Goal: Information Seeking & Learning: Learn about a topic

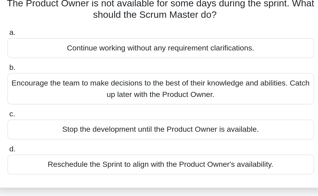
click at [151, 90] on div "Encourage the team to make decisions to the best of their knowledge and abiliti…" at bounding box center [159, 90] width 172 height 18
click at [73, 79] on input "b. Encourage the team to make decisions to the best of their knowledge and abil…" at bounding box center [73, 77] width 0 height 3
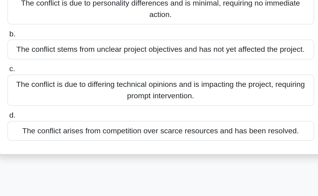
scroll to position [12, 0]
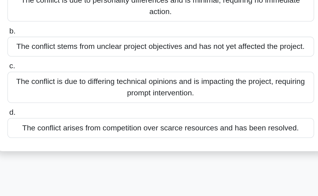
click at [189, 141] on div "The conflict is due to differing technical opinions and is impacting the projec…" at bounding box center [159, 135] width 172 height 18
click at [73, 125] on input "c. The conflict is due to differing technical opinions and is impacting the pro…" at bounding box center [73, 122] width 0 height 3
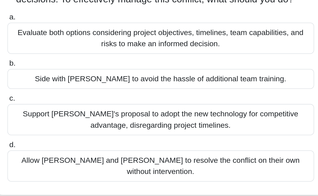
scroll to position [24, 0]
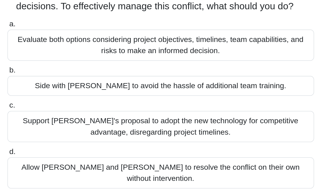
click at [155, 85] on div "Evaluate both options considering project objectives, timelines, team capabilit…" at bounding box center [159, 84] width 172 height 18
click at [73, 74] on input "a. Evaluate both options considering project objectives, timelines, team capabi…" at bounding box center [73, 71] width 0 height 3
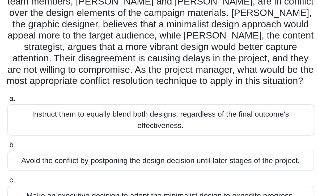
scroll to position [0, 0]
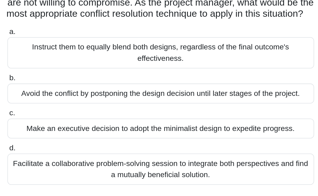
click at [175, 180] on div "Facilitate a collaborative problem-solving session to integrate both perspectiv…" at bounding box center [159, 180] width 172 height 18
click at [73, 170] on input "d. Facilitate a collaborative problem-solving session to integrate both perspec…" at bounding box center [73, 167] width 0 height 3
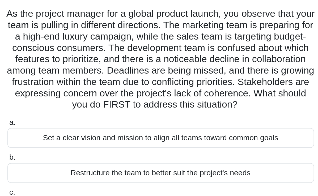
click at [214, 133] on label "b. Restructure the team to better suit the project's needs" at bounding box center [159, 128] width 172 height 18
click at [73, 124] on input "b. Restructure the team to better suit the project's needs" at bounding box center [73, 122] width 0 height 3
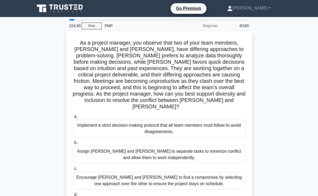
click at [76, 18] on main "224:30 Stop PMP Beginner 6/180 As a project manager, you observe that two of yo…" at bounding box center [159, 152] width 318 height 270
click at [71, 19] on div at bounding box center [71, 19] width 5 height 1
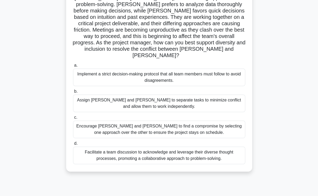
scroll to position [57, 0]
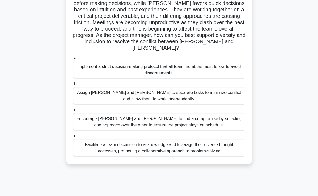
click at [203, 145] on div "Facilitate a team discussion to acknowledge and leverage their diverse thought …" at bounding box center [159, 148] width 172 height 18
click at [73, 138] on input "d. Facilitate a team discussion to acknowledge and leverage their diverse thoug…" at bounding box center [73, 135] width 0 height 3
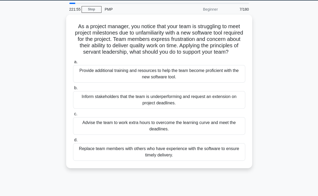
scroll to position [21, 0]
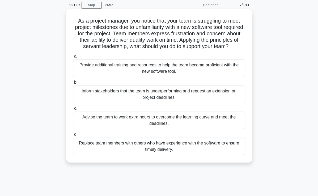
click at [216, 77] on div "Provide additional training and resources to help the team become proficient wi…" at bounding box center [159, 69] width 172 height 18
click at [73, 58] on input "a. Provide additional training and resources to help the team become proficient…" at bounding box center [73, 56] width 0 height 3
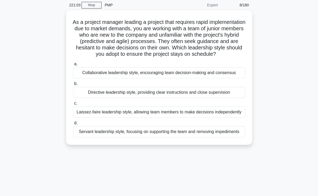
scroll to position [0, 0]
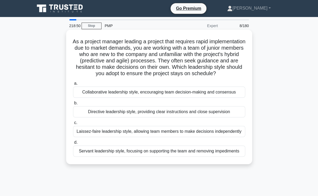
click at [169, 98] on div "Collaborative leadership style, encouraging team decision-making and consensus" at bounding box center [159, 92] width 172 height 11
click at [73, 85] on input "a. Collaborative leadership style, encouraging team decision-making and consens…" at bounding box center [73, 83] width 0 height 3
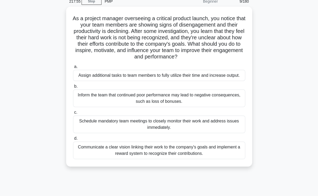
scroll to position [25, 0]
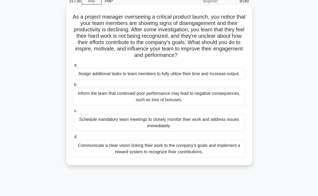
click at [201, 152] on div "Communicate a clear vision linking their work to the company's goals and implem…" at bounding box center [159, 149] width 172 height 18
click at [73, 139] on input "d. Communicate a clear vision linking their work to the company's goals and imp…" at bounding box center [73, 136] width 0 height 3
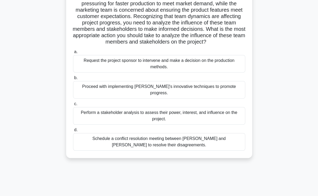
scroll to position [91, 0]
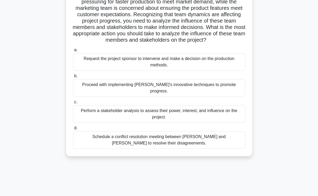
click at [200, 109] on div "Perform a stakeholder analysis to assess their power, interest, and influence o…" at bounding box center [159, 114] width 172 height 18
click at [73, 104] on input "c. Perform a stakeholder analysis to assess their power, interest, and influenc…" at bounding box center [73, 101] width 0 height 3
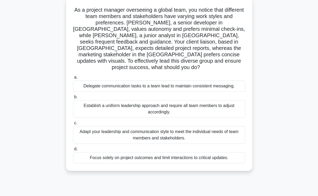
scroll to position [36, 0]
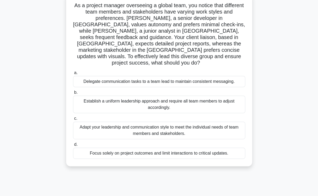
click at [208, 96] on div "Establish a uniform leadership approach and require all team members to adjust …" at bounding box center [159, 105] width 172 height 18
click at [73, 91] on input "b. Establish a uniform leadership approach and require all team members to adju…" at bounding box center [73, 92] width 0 height 3
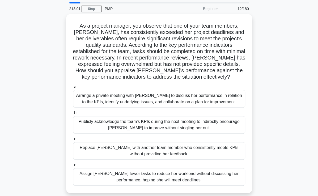
scroll to position [17, 0]
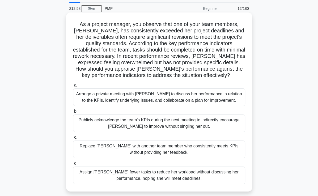
click at [196, 102] on div "Arrange a private meeting with Emma to discuss her performance in relation to t…" at bounding box center [159, 97] width 172 height 18
click at [73, 87] on input "a. Arrange a private meeting with Emma to discuss her performance in relation t…" at bounding box center [73, 85] width 0 height 3
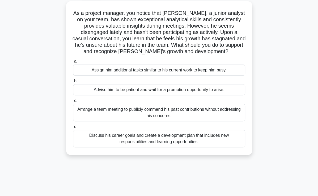
scroll to position [33, 0]
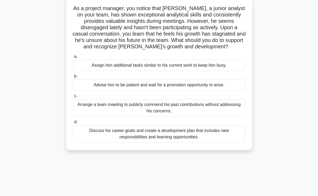
click at [204, 137] on div "Discuss his career goals and create a development plan that includes new respon…" at bounding box center [159, 134] width 172 height 18
click at [73, 124] on input "d. Discuss his career goals and create a development plan that includes new res…" at bounding box center [73, 121] width 0 height 3
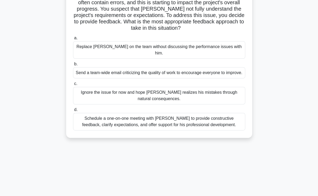
scroll to position [62, 0]
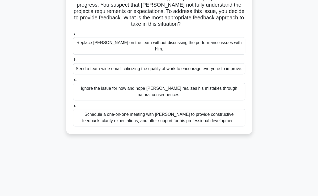
click at [216, 115] on div "Schedule a one-on-one meeting with Kevin to provide constructive feedback, clar…" at bounding box center [159, 118] width 172 height 18
click at [73, 108] on input "d. Schedule a one-on-one meeting with Kevin to provide constructive feedback, c…" at bounding box center [73, 105] width 0 height 3
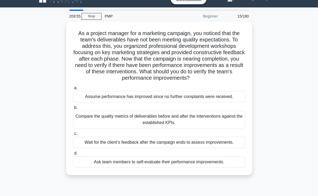
scroll to position [6, 0]
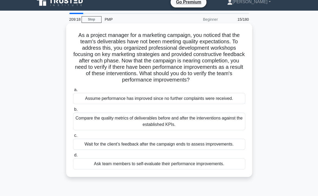
click at [215, 121] on div "Compare the quality metrics of deliverables before and after the interventions …" at bounding box center [159, 122] width 172 height 18
click at [73, 111] on input "b. Compare the quality metrics of deliverables before and after the interventio…" at bounding box center [73, 109] width 0 height 3
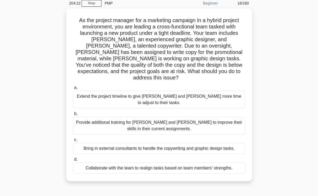
scroll to position [23, 0]
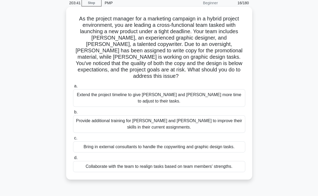
click at [200, 161] on div "Collaborate with the team to realign tasks based on team members' strengths." at bounding box center [159, 166] width 172 height 11
click at [73, 156] on input "d. Collaborate with the team to realign tasks based on team members' strengths." at bounding box center [73, 157] width 0 height 3
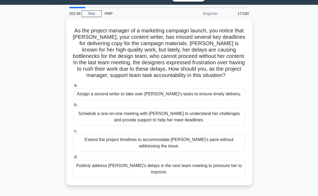
scroll to position [12, 0]
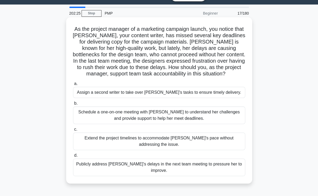
click at [180, 118] on div "Schedule a one-on-one meeting with Emily to understand her challenges and provi…" at bounding box center [159, 116] width 172 height 18
click at [73, 105] on input "b. Schedule a one-on-one meeting with Emily to understand her challenges and pr…" at bounding box center [73, 103] width 0 height 3
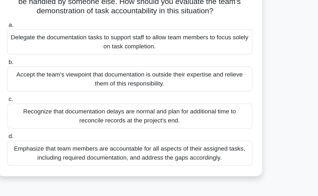
scroll to position [52, 0]
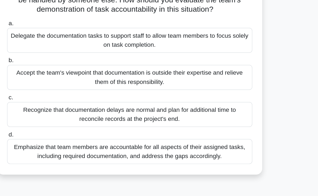
click at [209, 137] on div "Emphasize that team members are accountable for all aspects of their assigned t…" at bounding box center [159, 135] width 172 height 18
click at [73, 124] on input "d. Emphasize that team members are accountable for all aspects of their assigne…" at bounding box center [73, 122] width 0 height 3
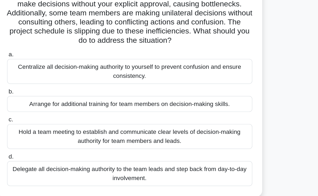
scroll to position [6, 0]
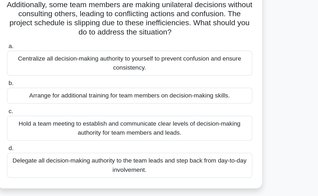
click at [226, 170] on div "Delegate all decision-making authority to the team leads and step back from day…" at bounding box center [159, 175] width 172 height 18
click at [73, 164] on input "d. Delegate all decision-making authority to the team leads and step back from …" at bounding box center [73, 162] width 0 height 3
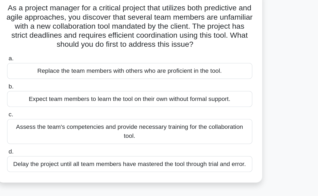
scroll to position [5, 0]
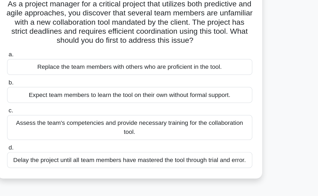
click at [180, 123] on div "Assess the team's competencies and provide necessary training for the collabora…" at bounding box center [159, 124] width 172 height 18
click at [73, 113] on input "c. Assess the team's competencies and provide necessary training for the collab…" at bounding box center [73, 111] width 0 height 3
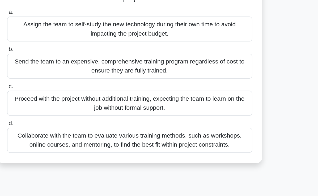
scroll to position [12, 0]
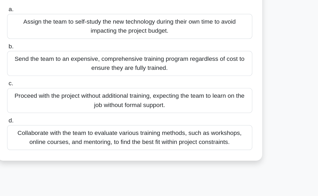
click at [156, 157] on div "Collaborate with the team to evaluate various training methods, such as worksho…" at bounding box center [159, 155] width 172 height 18
click at [73, 145] on input "d. Collaborate with the team to evaluate various training methods, such as work…" at bounding box center [73, 142] width 0 height 3
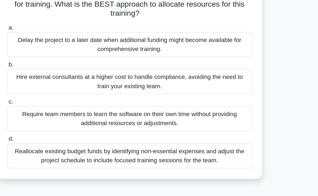
scroll to position [27, 0]
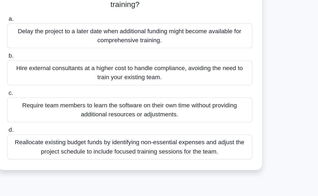
click at [160, 157] on div "Reallocate existing budget funds by identifying non-essential expenses and adju…" at bounding box center [159, 153] width 172 height 18
click at [73, 143] on input "d. Reallocate existing budget funds by identifying non-essential expenses and a…" at bounding box center [73, 140] width 0 height 3
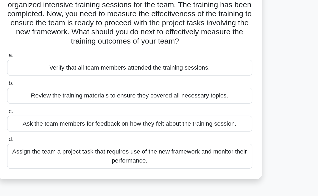
scroll to position [1, 0]
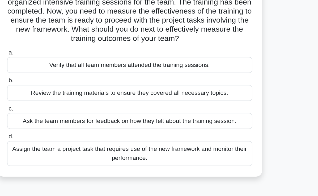
click at [97, 123] on div "Review the training materials to ensure they covered all necessary topics." at bounding box center [159, 123] width 172 height 11
click at [73, 117] on input "b. Review the training materials to ensure they covered all necessary topics." at bounding box center [73, 114] width 0 height 3
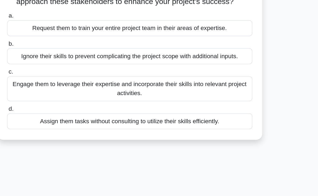
scroll to position [10, 0]
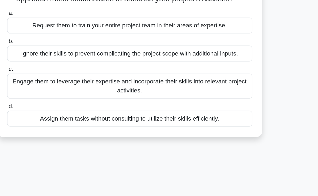
click at [224, 125] on div "Engage them to leverage their expertise and incorporate their skills into relev…" at bounding box center [159, 119] width 172 height 18
click at [73, 109] on input "c. Engage them to leverage their expertise and incorporate their skills into re…" at bounding box center [73, 106] width 0 height 3
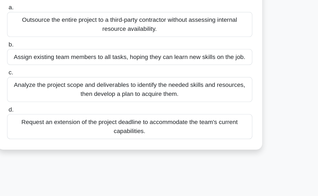
scroll to position [41, 0]
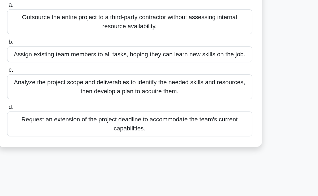
click at [85, 119] on div "Analyze the project scope and deliverables to identify the needed skills and re…" at bounding box center [159, 120] width 172 height 18
click at [73, 109] on input "c. Analyze the project scope and deliverables to identify the needed skills and…" at bounding box center [73, 107] width 0 height 3
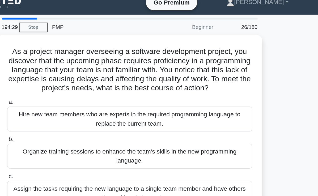
scroll to position [0, 0]
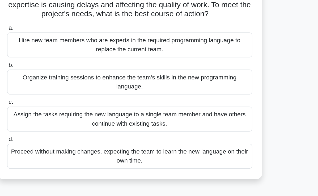
click at [90, 115] on div "Organize training sessions to enhance the team's skills in the new programming …" at bounding box center [159, 115] width 172 height 18
click at [73, 105] on input "b. Organize training sessions to enhance the team's skills in the new programmi…" at bounding box center [73, 103] width 0 height 3
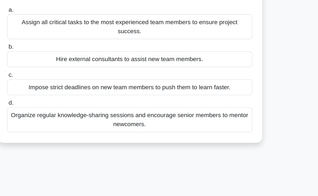
scroll to position [20, 0]
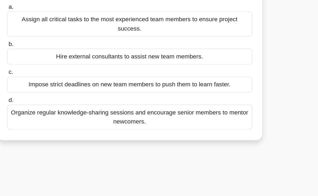
click at [223, 135] on div "Organize regular knowledge-sharing sessions and encourage senior members to men…" at bounding box center [159, 141] width 172 height 18
click at [73, 130] on input "d. Organize regular knowledge-sharing sessions and encourage senior members to …" at bounding box center [73, 128] width 0 height 3
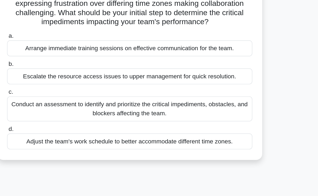
scroll to position [21, 0]
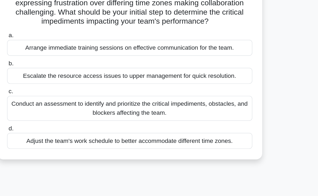
click at [260, 164] on div "As a project manager for a global software development project, you notice that…" at bounding box center [159, 93] width 255 height 166
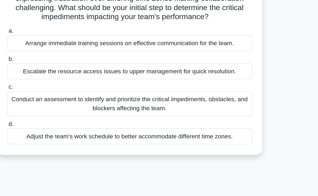
scroll to position [24, 0]
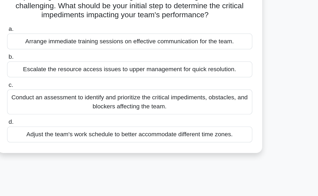
click at [241, 142] on label "d. Adjust the team's work schedule to better accommodate different time zones." at bounding box center [159, 150] width 172 height 18
click at [73, 142] on input "d. Adjust the team's work schedule to better accommodate different time zones." at bounding box center [73, 143] width 0 height 3
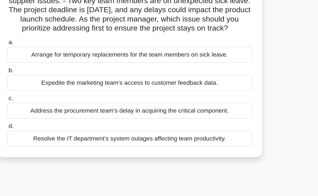
scroll to position [27, 0]
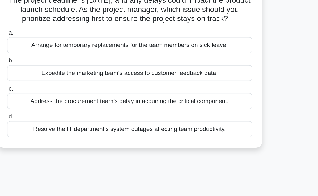
click at [213, 90] on div "Arrange for temporary replacements for the team members on sick leave." at bounding box center [159, 84] width 172 height 11
click at [73, 78] on input "a. Arrange for temporary replacements for the team members on sick leave." at bounding box center [73, 75] width 0 height 3
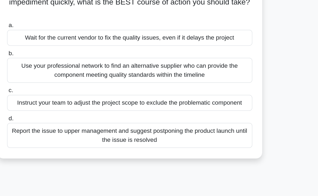
scroll to position [3, 0]
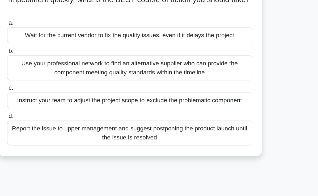
click at [212, 113] on div "Use your professional network to find an alternative supplier who can provide t…" at bounding box center [159, 106] width 172 height 18
click at [73, 96] on input "b. Use your professional network to find an alternative supplier who can provid…" at bounding box center [73, 93] width 0 height 3
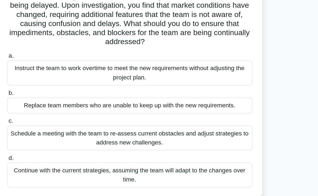
scroll to position [19, 0]
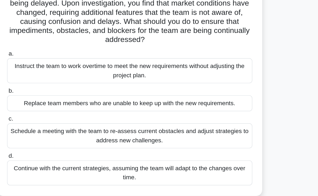
click at [222, 154] on div "Schedule a meeting with the team to re-assess current obstacles and adjust stra…" at bounding box center [159, 154] width 172 height 18
click at [73, 144] on input "c. Schedule a meeting with the team to re-assess current obstacles and adjust s…" at bounding box center [73, 141] width 0 height 3
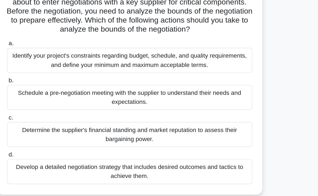
scroll to position [15, 0]
click at [170, 105] on div "Schedule a pre-negotiation meeting with the supplier to understand their needs …" at bounding box center [159, 101] width 172 height 18
click at [73, 90] on input "b. Schedule a pre-negotiation meeting with the supplier to understand their nee…" at bounding box center [73, 88] width 0 height 3
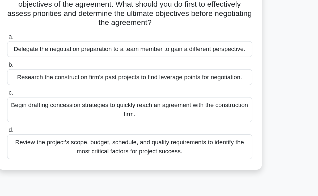
scroll to position [46, 0]
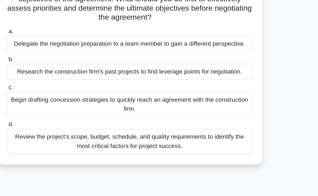
click at [175, 135] on div "Review the project’s scope, budget, schedule, and quality requirements to ident…" at bounding box center [159, 134] width 172 height 18
click at [73, 124] on input "d. Review the project’s scope, budget, schedule, and quality requirements to id…" at bounding box center [73, 121] width 0 height 3
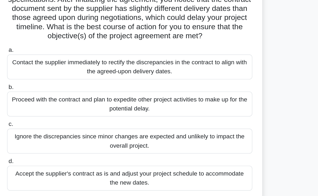
scroll to position [52, 0]
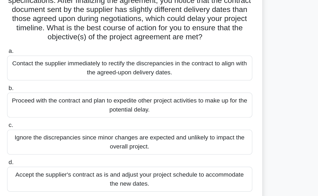
click at [168, 66] on div "Contact the supplier immediately to rectify the discrepancies in the contract t…" at bounding box center [159, 63] width 172 height 18
click at [73, 53] on input "a. Contact the supplier immediately to rectify the discrepancies in the contrac…" at bounding box center [73, 50] width 0 height 3
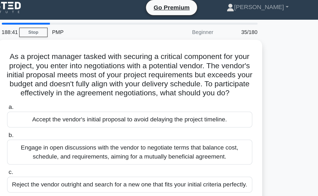
scroll to position [0, 0]
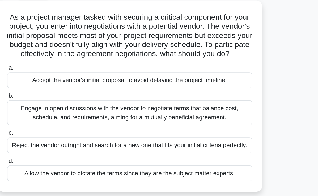
click at [172, 117] on div "Engage in open discussions with the vendor to negotiate terms that balance cost…" at bounding box center [159, 109] width 172 height 18
click at [73, 99] on input "b. Engage in open discussions with the vendor to negotiate terms that balance c…" at bounding box center [73, 96] width 0 height 3
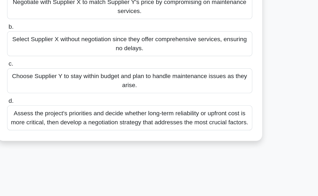
scroll to position [47, 0]
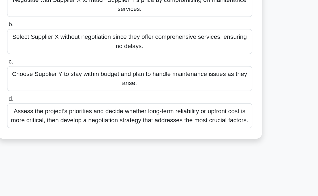
click at [219, 148] on div "Assess the project's priorities and decide whether long-term reliability or upf…" at bounding box center [159, 140] width 172 height 18
click at [73, 129] on input "d. Assess the project's priorities and decide whether long-term reliability or …" at bounding box center [73, 127] width 0 height 3
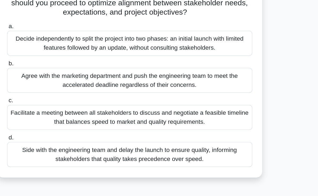
scroll to position [21, 0]
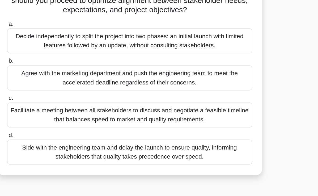
click at [205, 145] on div "Facilitate a meeting between all stakeholders to discuss and negotiate a feasib…" at bounding box center [159, 139] width 172 height 18
click at [73, 129] on input "c. Facilitate a meeting between all stakeholders to discuss and negotiate a fea…" at bounding box center [73, 126] width 0 height 3
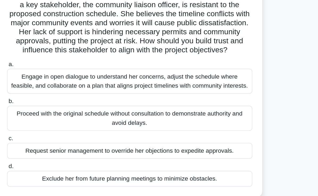
scroll to position [0, 0]
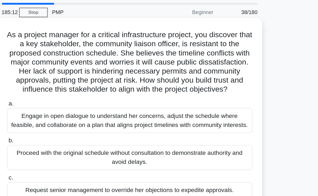
click at [232, 111] on div "Engage in open dialogue to understand her concerns, adjust the schedule where f…" at bounding box center [159, 102] width 172 height 18
click at [73, 92] on input "a. Engage in open dialogue to understand her concerns, adjust the schedule wher…" at bounding box center [73, 89] width 0 height 3
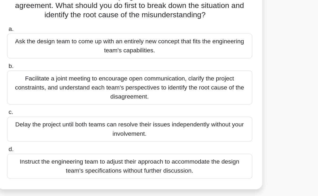
scroll to position [19, 0]
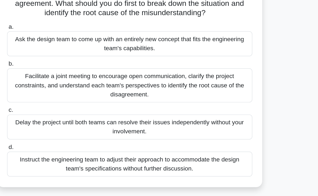
click at [222, 130] on div "Facilitate a joint meeting to encourage open communication, clarify the project…" at bounding box center [159, 118] width 172 height 24
click at [73, 105] on input "b. Facilitate a joint meeting to encourage open communication, clarify the proj…" at bounding box center [73, 103] width 0 height 3
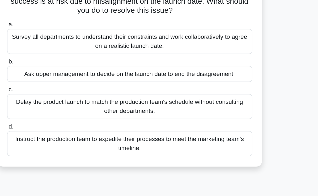
scroll to position [29, 0]
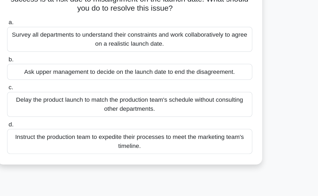
click at [227, 92] on div "Survey all departments to understand their constraints and work collaboratively…" at bounding box center [159, 86] width 172 height 18
click at [73, 76] on input "a. Survey all departments to understand their constraints and work collaborativ…" at bounding box center [73, 73] width 0 height 3
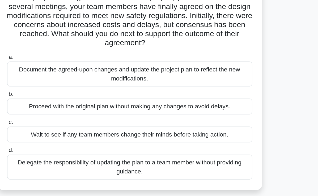
scroll to position [15, 0]
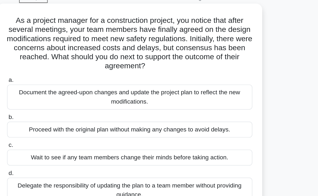
click at [166, 81] on div "Document the agreed-upon changes and update the project plan to reflect the new…" at bounding box center [159, 80] width 172 height 18
click at [73, 70] on input "a. Document the agreed-upon changes and update the project plan to reflect the …" at bounding box center [73, 68] width 0 height 3
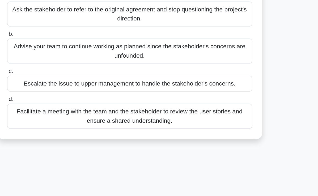
scroll to position [35, 0]
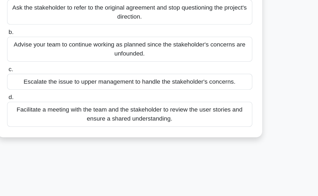
click at [172, 139] on div "Facilitate a meeting with the team and the stakeholder to review the user stori…" at bounding box center [159, 139] width 172 height 18
click at [73, 128] on input "d. Facilitate a meeting with the team and the stakeholder to review the user st…" at bounding box center [73, 126] width 0 height 3
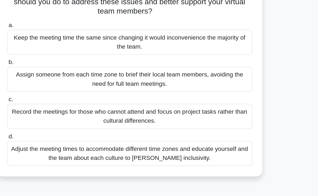
scroll to position [54, 0]
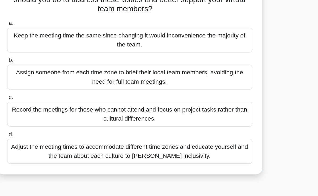
click at [210, 156] on div "Adjust the meeting times to accommodate different time zones and educate yourse…" at bounding box center [159, 165] width 172 height 18
click at [73, 154] on input "d. Adjust the meeting times to accommodate different time zones and educate you…" at bounding box center [73, 152] width 0 height 3
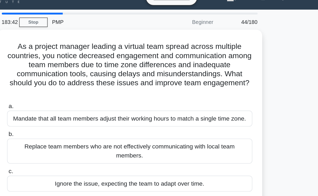
scroll to position [0, 0]
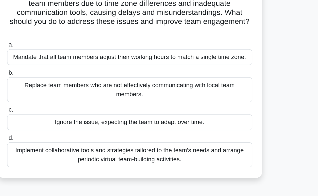
click at [211, 157] on div "Implement collaborative tools and strategies tailored to the team's needs and a…" at bounding box center [159, 161] width 172 height 18
click at [73, 151] on input "d. Implement collaborative tools and strategies tailored to the team's needs an…" at bounding box center [73, 148] width 0 height 3
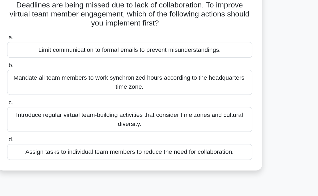
scroll to position [20, 0]
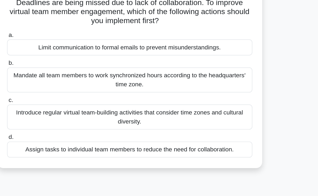
click at [207, 130] on div "Introduce regular virtual team-building activities that consider time zones and…" at bounding box center [159, 128] width 172 height 18
click at [73, 117] on input "c. Introduce regular virtual team-building activities that consider time zones …" at bounding box center [73, 115] width 0 height 3
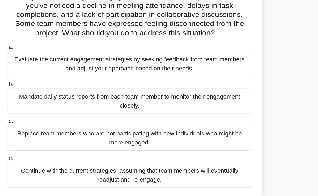
scroll to position [25, 0]
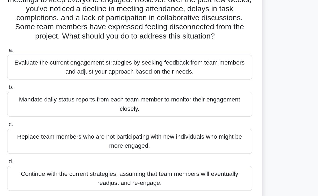
click at [216, 86] on div "Evaluate the current engagement strategies by seeking feedback from team member…" at bounding box center [159, 83] width 172 height 18
click at [73, 73] on input "a. Evaluate the current engagement strategies by seeking feedback from team mem…" at bounding box center [73, 71] width 0 height 3
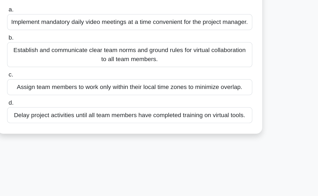
scroll to position [21, 0]
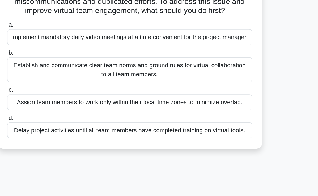
click at [164, 94] on div "Establish and communicate clear team norms and ground rules for virtual collabo…" at bounding box center [159, 88] width 172 height 18
click at [73, 77] on input "b. Establish and communicate clear team norms and ground rules for virtual coll…" at bounding box center [73, 75] width 0 height 3
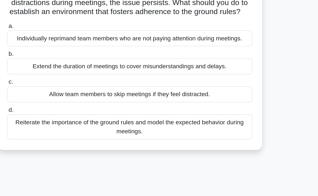
scroll to position [9, 0]
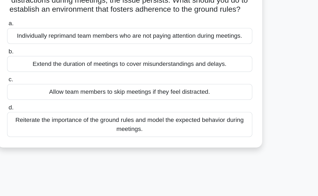
click at [198, 152] on div "Reiterate the importance of the ground rules and model the expected behavior du…" at bounding box center [159, 146] width 172 height 18
click at [73, 136] on input "d. Reiterate the importance of the ground rules and model the expected behavior…" at bounding box center [73, 133] width 0 height 3
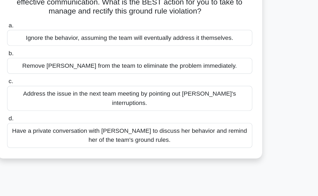
scroll to position [0, 0]
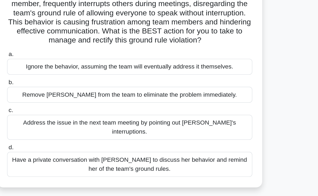
click at [206, 155] on div "Have a private conversation with [PERSON_NAME] to discuss her behavior and remi…" at bounding box center [159, 161] width 172 height 18
click at [73, 151] on input "d. Have a private conversation with [PERSON_NAME] to discuss her behavior and r…" at bounding box center [73, 148] width 0 height 3
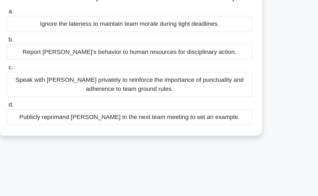
scroll to position [12, 0]
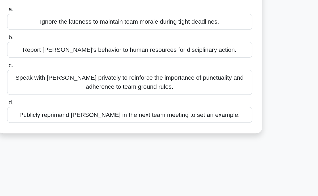
click at [176, 124] on div "Speak with [PERSON_NAME] privately to reinforce the importance of punctuality a…" at bounding box center [159, 116] width 172 height 18
click at [73, 106] on input "c. Speak with [PERSON_NAME] privately to reinforce the importance of punctualit…" at bounding box center [73, 104] width 0 height 3
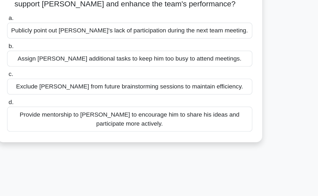
scroll to position [9, 0]
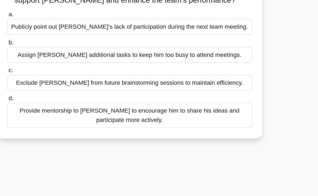
click at [210, 138] on div "Provide mentorship to [PERSON_NAME] to encourage him to share his ideas and par…" at bounding box center [159, 139] width 172 height 18
click at [73, 129] on input "d. Provide mentorship to [PERSON_NAME] to encourage him to share his ideas and …" at bounding box center [73, 127] width 0 height 3
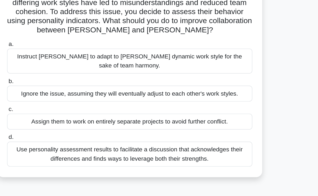
scroll to position [9, 0]
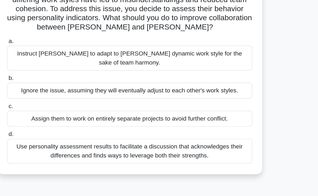
click at [200, 160] on div "Use personality assessment results to facilitate a discussion that acknowledges…" at bounding box center [159, 165] width 172 height 18
click at [73, 154] on input "d. Use personality assessment results to facilitate a discussion that acknowled…" at bounding box center [73, 152] width 0 height 3
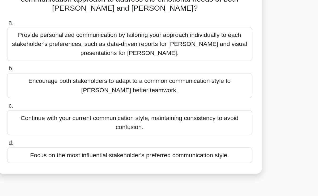
scroll to position [50, 0]
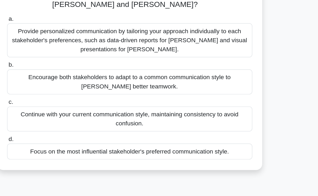
click at [232, 113] on div "Encourage both stakeholders to adapt to a common communication style to [PERSON…" at bounding box center [159, 116] width 172 height 18
click at [73, 106] on input "b. Encourage both stakeholders to adapt to a common communication style to [PER…" at bounding box center [73, 103] width 0 height 3
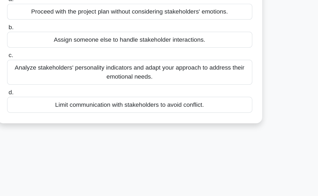
scroll to position [0, 0]
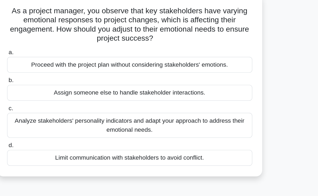
click at [232, 123] on div "Analyze stakeholders' personality indicators and adapt your approach to address…" at bounding box center [159, 122] width 172 height 18
click at [73, 112] on input "c. Analyze stakeholders' personality indicators and adapt your approach to addr…" at bounding box center [73, 109] width 0 height 3
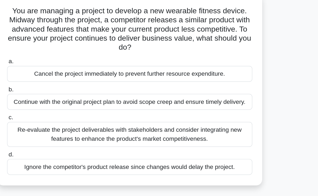
click at [227, 132] on div "Re-evaluate the project deliverables with stakeholders and consider integrating…" at bounding box center [159, 129] width 172 height 18
click at [73, 118] on input "c. Re-evaluate the project deliverables with stakeholders and consider integrat…" at bounding box center [73, 116] width 0 height 3
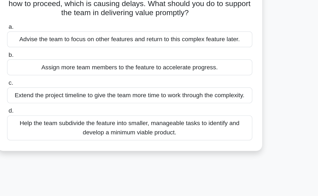
click at [225, 150] on div "Help the team subdivide the feature into smaller, manageable tasks to identify …" at bounding box center [159, 148] width 172 height 18
click at [73, 138] on input "d. Help the team subdivide the feature into smaller, manageable tasks to identi…" at bounding box center [73, 135] width 0 height 3
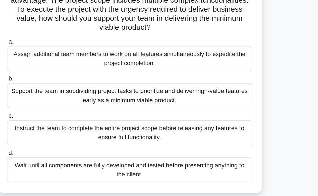
scroll to position [5, 0]
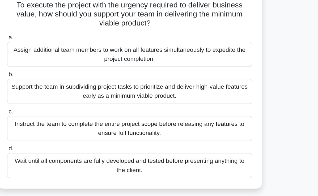
click at [224, 125] on div "Support the team in subdividing project tasks to prioritize and deliver high-va…" at bounding box center [159, 123] width 172 height 18
click at [73, 112] on input "b. Support the team in subdividing project tasks to prioritize and deliver high…" at bounding box center [73, 110] width 0 height 3
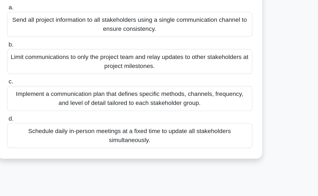
scroll to position [34, 0]
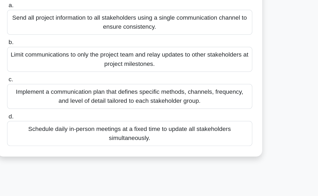
click at [220, 130] on div "Implement a communication plan that defines specific methods, channels, frequen…" at bounding box center [159, 126] width 172 height 18
click at [73, 116] on input "c. Implement a communication plan that defines specific methods, channels, freq…" at bounding box center [73, 113] width 0 height 3
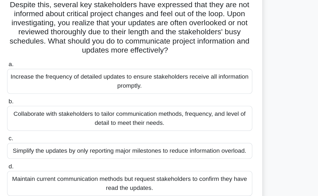
scroll to position [1, 0]
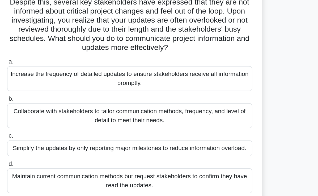
click at [217, 145] on div "Collaborate with stakeholders to tailor communication methods, frequency, and l…" at bounding box center [159, 140] width 172 height 18
click at [73, 129] on input "b. Collaborate with stakeholders to tailor communication methods, frequency, an…" at bounding box center [73, 127] width 0 height 3
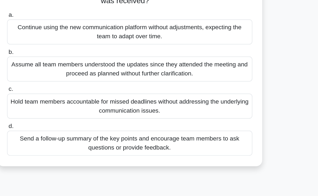
scroll to position [42, 0]
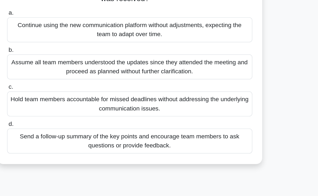
click at [226, 158] on div "Send a follow-up summary of the key points and encourage team members to ask qu…" at bounding box center [159, 158] width 172 height 18
click at [73, 147] on input "d. Send a follow-up summary of the key points and encourage team members to ask…" at bounding box center [73, 145] width 0 height 3
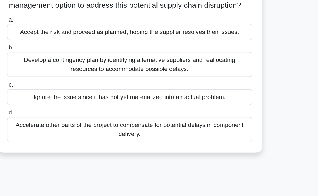
scroll to position [13, 0]
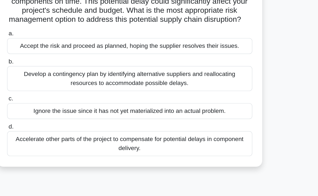
click at [90, 109] on div "Develop a contingency plan by identifying alternative suppliers and reallocatin…" at bounding box center [159, 103] width 172 height 18
click at [73, 92] on input "b. Develop a contingency plan by identifying alternative suppliers and realloca…" at bounding box center [73, 90] width 0 height 3
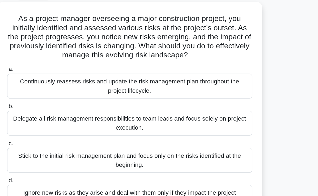
scroll to position [0, 0]
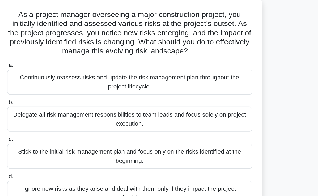
click at [201, 91] on div "Continuously reassess risks and update the risk management plan throughout the …" at bounding box center [159, 89] width 172 height 18
click at [73, 79] on input "a. Continuously reassess risks and update the risk management plan throughout t…" at bounding box center [73, 76] width 0 height 3
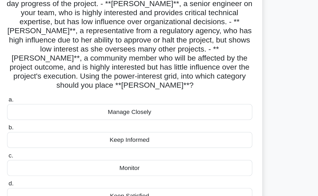
click at [232, 136] on div "Manage Closely" at bounding box center [159, 136] width 172 height 11
click at [73, 130] on input "a. Manage Closely" at bounding box center [73, 128] width 0 height 3
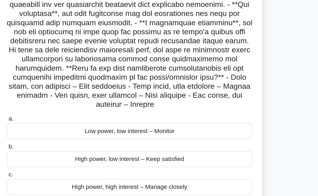
scroll to position [14, 0]
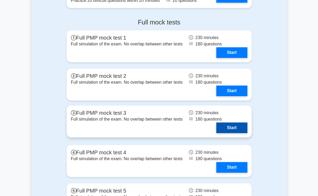
click at [216, 123] on link "Start" at bounding box center [231, 128] width 31 height 11
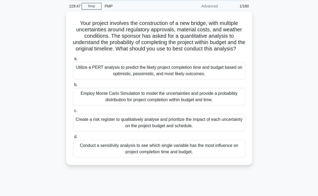
scroll to position [20, 0]
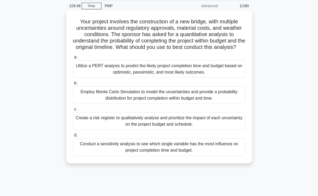
click at [192, 104] on div "Employ Monte Carlo Simulation to model the uncertainties and provide a probabil…" at bounding box center [159, 95] width 172 height 18
click at [73, 85] on input "b. Employ Monte Carlo Simulation to model the uncertainties and provide a proba…" at bounding box center [73, 83] width 0 height 3
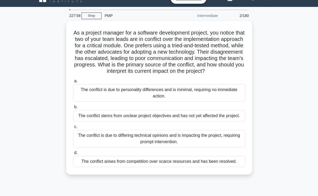
scroll to position [18, 0]
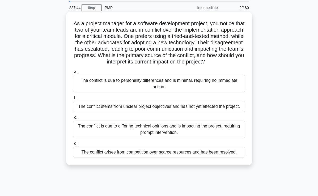
click at [204, 133] on div "The conflict is due to differing technical opinions and is impacting the projec…" at bounding box center [159, 130] width 172 height 18
click at [73, 119] on input "c. The conflict is due to differing technical opinions and is impacting the pro…" at bounding box center [73, 117] width 0 height 3
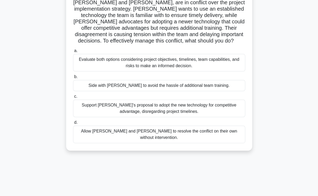
scroll to position [47, 0]
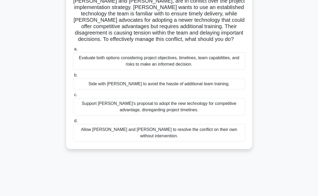
click at [192, 64] on div "Evaluate both options considering project objectives, timelines, team capabilit…" at bounding box center [159, 61] width 172 height 18
click at [73, 51] on input "a. Evaluate both options considering project objectives, timelines, team capabi…" at bounding box center [73, 49] width 0 height 3
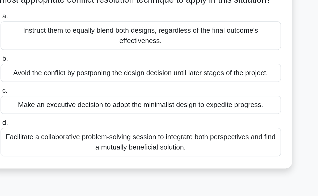
scroll to position [19, 0]
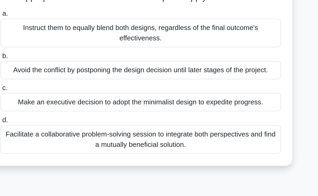
click at [198, 163] on div "Facilitate a collaborative problem-solving session to integrate both perspectiv…" at bounding box center [159, 162] width 172 height 18
click at [73, 151] on input "d. Facilitate a collaborative problem-solving session to integrate both perspec…" at bounding box center [73, 149] width 0 height 3
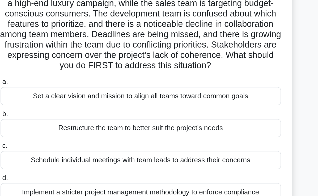
scroll to position [12, 0]
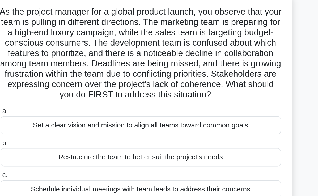
click at [205, 105] on div "Set a clear vision and mission to align all teams toward common goals" at bounding box center [159, 99] width 172 height 11
click at [73, 92] on input "a. Set a clear vision and mission to align all teams toward common goals" at bounding box center [73, 90] width 0 height 3
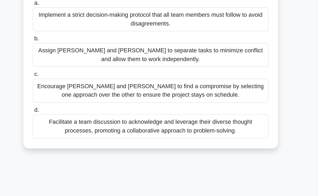
scroll to position [62, 0]
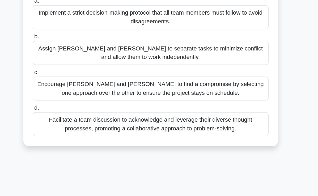
click at [205, 141] on div "Facilitate a team discussion to acknowledge and leverage their diverse thought …" at bounding box center [159, 144] width 172 height 18
click at [73, 133] on input "d. Facilitate a team discussion to acknowledge and leverage their diverse thoug…" at bounding box center [73, 131] width 0 height 3
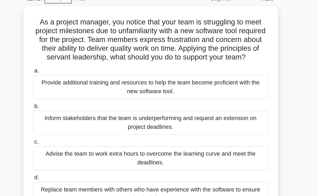
scroll to position [0, 0]
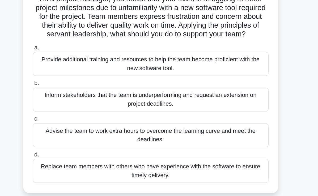
click at [88, 98] on div "Provide additional training and resources to help the team become proficient wi…" at bounding box center [159, 89] width 172 height 18
click at [73, 79] on input "a. Provide additional training and resources to help the team become proficient…" at bounding box center [73, 76] width 0 height 3
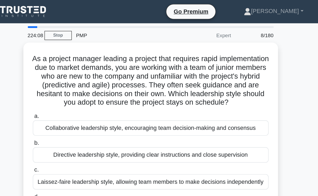
click at [213, 99] on div "Collaborative leadership style, encouraging team decision-making and consensus" at bounding box center [159, 93] width 172 height 11
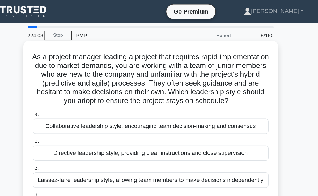
click at [73, 85] on input "a. Collaborative leadership style, encouraging team decision-making and consens…" at bounding box center [73, 83] width 0 height 3
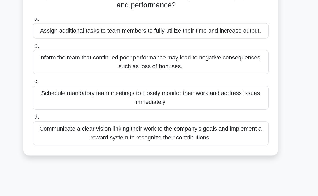
scroll to position [25, 0]
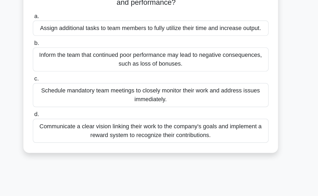
click at [204, 149] on div "Communicate a clear vision linking their work to the company's goals and implem…" at bounding box center [159, 149] width 172 height 18
click at [73, 138] on input "d. Communicate a clear vision linking their work to the company's goals and imp…" at bounding box center [73, 136] width 0 height 3
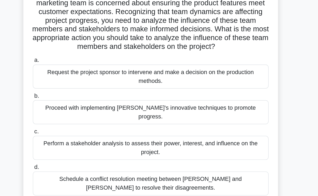
scroll to position [70, 0]
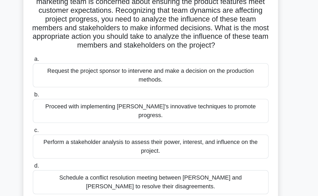
click at [102, 128] on div "Perform a stakeholder analysis to assess their power, interest, and influence o…" at bounding box center [159, 135] width 172 height 18
click at [73, 124] on input "c. Perform a stakeholder analysis to assess their power, interest, and influenc…" at bounding box center [73, 122] width 0 height 3
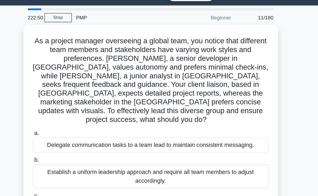
scroll to position [0, 0]
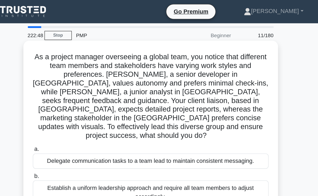
click at [232, 106] on label "a. Delegate communication tasks to a team lead to maintain consistent messaging." at bounding box center [159, 115] width 172 height 18
click at [73, 107] on input "a. Delegate communication tasks to a team lead to maintain consistent messaging." at bounding box center [73, 108] width 0 height 3
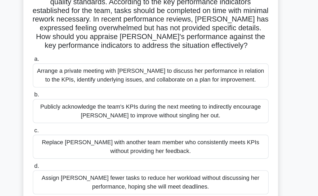
scroll to position [9, 0]
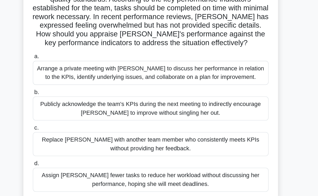
click at [218, 109] on div "Arrange a private meeting with [PERSON_NAME] to discuss her performance in rela…" at bounding box center [159, 106] width 172 height 18
click at [73, 96] on input "a. Arrange a private meeting with [PERSON_NAME] to discuss her performance in r…" at bounding box center [73, 93] width 0 height 3
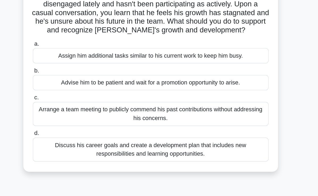
scroll to position [8, 0]
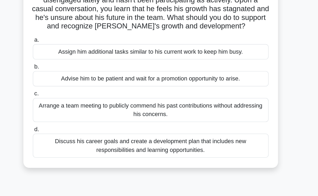
click at [210, 156] on div "Discuss his career goals and create a development plan that includes new respon…" at bounding box center [159, 159] width 172 height 18
click at [73, 149] on input "d. Discuss his career goals and create a development plan that includes new res…" at bounding box center [73, 147] width 0 height 3
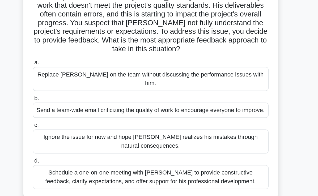
scroll to position [6, 0]
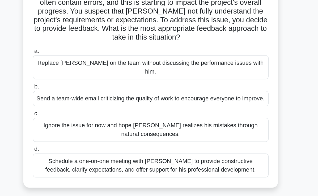
click at [205, 174] on div "Schedule a one-on-one meeting with [PERSON_NAME] to provide constructive feedba…" at bounding box center [159, 174] width 172 height 18
click at [73, 164] on input "d. Schedule a one-on-one meeting with [PERSON_NAME] to provide constructive fee…" at bounding box center [73, 161] width 0 height 3
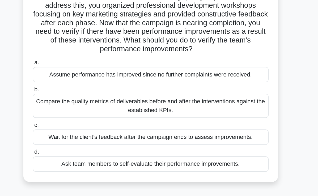
scroll to position [0, 0]
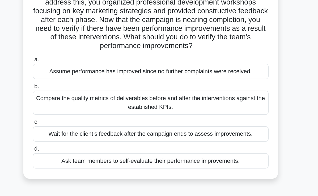
click at [152, 129] on div "Compare the quality metrics of deliverables before and after the interventions …" at bounding box center [159, 128] width 172 height 18
click at [73, 118] on input "b. Compare the quality metrics of deliverables before and after the interventio…" at bounding box center [73, 115] width 0 height 3
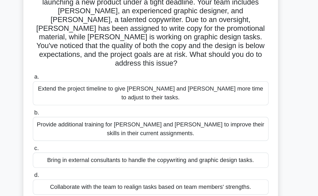
click at [90, 184] on div "Collaborate with the team to realign tasks based on team members' strengths." at bounding box center [159, 189] width 172 height 11
click at [73, 179] on input "d. Collaborate with the team to realign tasks based on team members' strengths." at bounding box center [73, 180] width 0 height 3
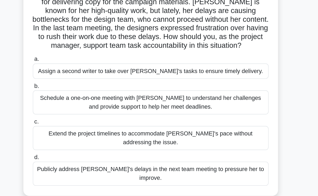
scroll to position [5, 0]
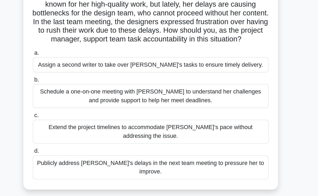
click at [218, 129] on div "Schedule a one-on-one meeting with [PERSON_NAME] to understand her challenges a…" at bounding box center [159, 123] width 172 height 18
click at [73, 113] on input "b. Schedule a one-on-one meeting with [PERSON_NAME] to understand her challenge…" at bounding box center [73, 110] width 0 height 3
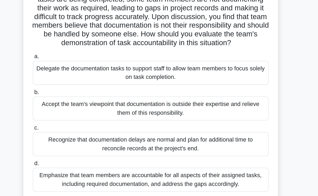
scroll to position [10, 0]
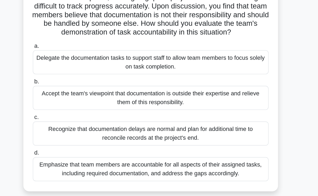
click at [212, 179] on div "Emphasize that team members are accountable for all aspects of their assigned t…" at bounding box center [159, 177] width 172 height 18
click at [73, 166] on input "d. Emphasize that team members are accountable for all aspects of their assigne…" at bounding box center [73, 164] width 0 height 3
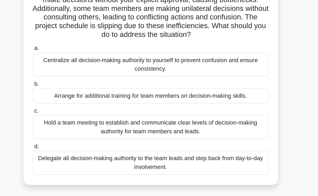
scroll to position [10, 0]
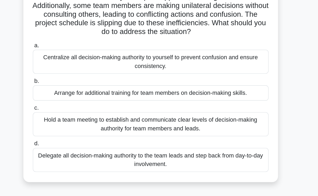
click at [192, 150] on div "Hold a team meeting to establish and communicate clear levels of decision-makin…" at bounding box center [159, 144] width 172 height 18
click at [73, 133] on input "c. Hold a team meeting to establish and communicate clear levels of decision-ma…" at bounding box center [73, 131] width 0 height 3
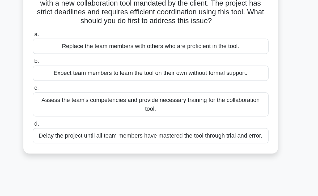
scroll to position [2, 0]
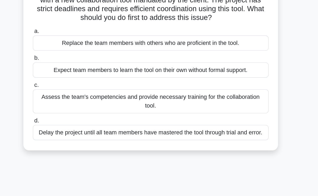
click at [197, 129] on div "Assess the team's competencies and provide necessary training for the collabora…" at bounding box center [159, 127] width 172 height 18
click at [73, 117] on input "c. Assess the team's competencies and provide necessary training for the collab…" at bounding box center [73, 114] width 0 height 3
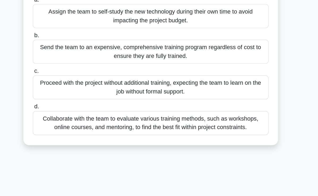
scroll to position [26, 0]
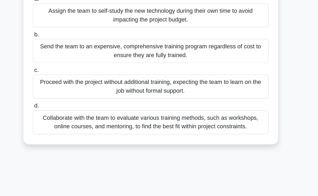
click at [207, 144] on div "Collaborate with the team to evaluate various training methods, such as worksho…" at bounding box center [159, 142] width 172 height 18
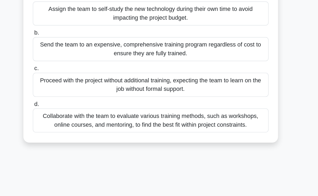
click at [73, 131] on input "d. Collaborate with the team to evaluate various training methods, such as work…" at bounding box center [73, 128] width 0 height 3
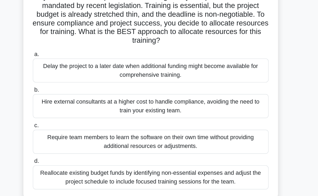
scroll to position [1, 0]
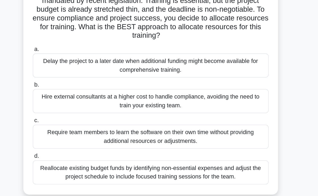
click at [204, 182] on div "Reallocate existing budget funds by identifying non-essential expenses and adju…" at bounding box center [159, 179] width 172 height 18
click at [73, 169] on input "d. Reallocate existing budget funds by identifying non-essential expenses and a…" at bounding box center [73, 166] width 0 height 3
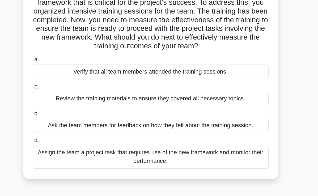
scroll to position [0, 0]
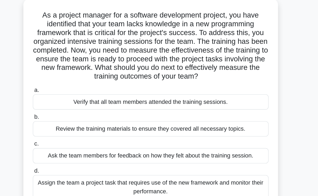
click at [196, 127] on div "Review the training materials to ensure they covered all necessary topics." at bounding box center [159, 124] width 172 height 11
click at [73, 118] on input "b. Review the training materials to ensure they covered all necessary topics." at bounding box center [73, 115] width 0 height 3
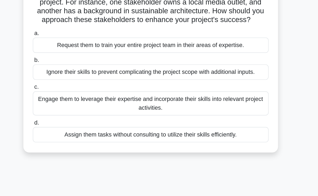
scroll to position [2, 0]
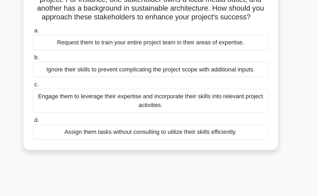
click at [212, 135] on div "Engage them to leverage their expertise and incorporate their skills into relev…" at bounding box center [159, 127] width 172 height 18
click at [73, 116] on input "c. Engage them to leverage their expertise and incorporate their skills into re…" at bounding box center [73, 114] width 0 height 3
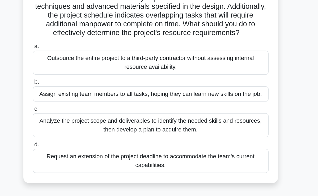
scroll to position [19, 0]
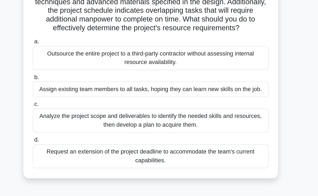
click at [195, 144] on div "Analyze the project scope and deliverables to identify the needed skills and re…" at bounding box center [159, 141] width 172 height 18
click at [73, 131] on input "c. Analyze the project scope and deliverables to identify the needed skills and…" at bounding box center [73, 128] width 0 height 3
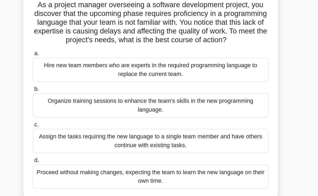
scroll to position [0, 0]
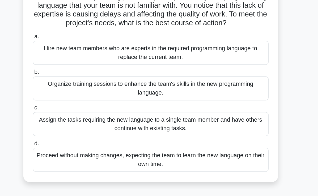
click at [204, 121] on div "Organize training sessions to enhance the team's skills in the new programming …" at bounding box center [159, 115] width 172 height 18
click at [73, 105] on input "b. Organize training sessions to enhance the team's skills in the new programmi…" at bounding box center [73, 103] width 0 height 3
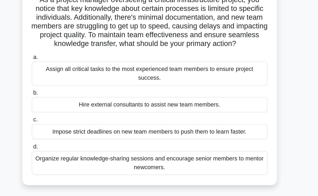
click at [214, 155] on div "Organize regular knowledge-sharing sessions and encourage senior members to men…" at bounding box center [159, 161] width 172 height 18
click at [73, 151] on input "d. Organize regular knowledge-sharing sessions and encourage senior members to …" at bounding box center [73, 148] width 0 height 3
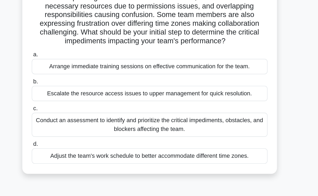
scroll to position [17, 0]
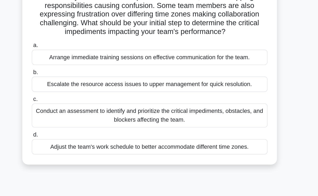
click at [196, 140] on div "Conduct an assessment to identify and prioritize the critical impediments, obst…" at bounding box center [159, 137] width 172 height 18
click at [73, 127] on input "c. Conduct an assessment to identify and prioritize the critical impediments, o…" at bounding box center [73, 125] width 0 height 3
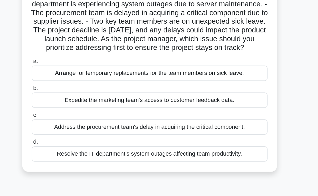
scroll to position [7, 0]
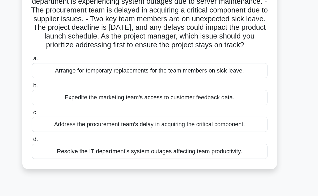
click at [199, 110] on div "Arrange for temporary replacements for the team members on sick leave." at bounding box center [159, 104] width 172 height 11
click at [73, 98] on input "a. Arrange for temporary replacements for the team members on sick leave." at bounding box center [73, 95] width 0 height 3
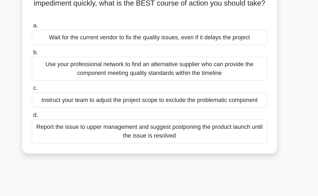
scroll to position [0, 0]
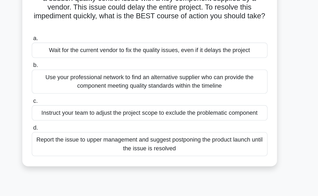
click at [203, 116] on div "Use your professional network to find an alternative supplier who can provide t…" at bounding box center [159, 109] width 172 height 18
click at [73, 99] on input "b. Use your professional network to find an alternative supplier who can provid…" at bounding box center [73, 96] width 0 height 3
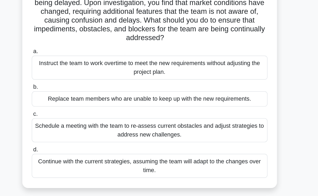
scroll to position [28, 0]
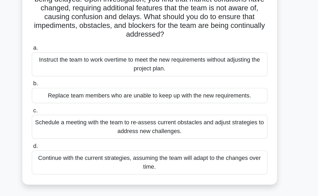
click at [205, 147] on div "Schedule a meeting with the team to re-assess current obstacles and adjust stra…" at bounding box center [159, 146] width 172 height 18
click at [73, 135] on input "c. Schedule a meeting with the team to re-assess current obstacles and adjust s…" at bounding box center [73, 133] width 0 height 3
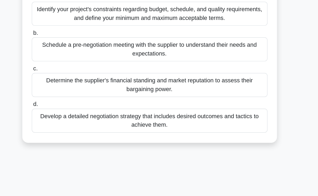
scroll to position [0, 0]
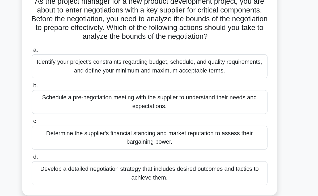
click at [196, 121] on div "Schedule a pre-negotiation meeting with the supplier to understand their needs …" at bounding box center [159, 115] width 172 height 18
click at [73, 105] on input "b. Schedule a pre-negotiation meeting with the supplier to understand their nee…" at bounding box center [73, 103] width 0 height 3
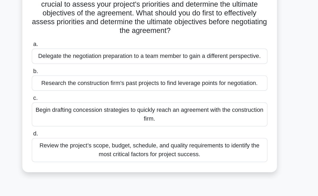
scroll to position [19, 0]
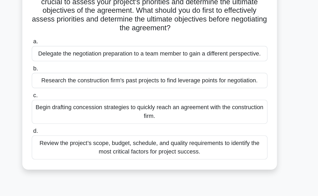
click at [195, 165] on div "Review the project’s scope, budget, schedule, and quality requirements to ident…" at bounding box center [159, 161] width 172 height 18
click at [73, 150] on input "d. Review the project’s scope, budget, schedule, and quality requirements to id…" at bounding box center [73, 148] width 0 height 3
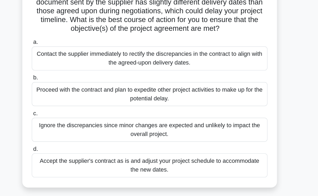
scroll to position [39, 0]
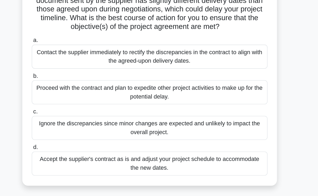
click at [167, 79] on div "Contact the supplier immediately to rectify the discrepancies in the contract t…" at bounding box center [159, 76] width 172 height 18
click at [73, 66] on input "a. Contact the supplier immediately to rectify the discrepancies in the contrac…" at bounding box center [73, 63] width 0 height 3
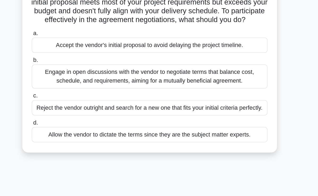
scroll to position [3, 0]
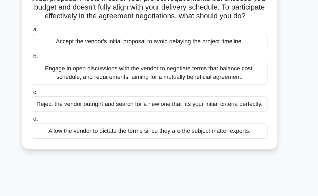
click at [166, 115] on div "Engage in open discussions with the vendor to negotiate terms that balance cost…" at bounding box center [159, 106] width 172 height 18
click at [73, 96] on input "b. Engage in open discussions with the vendor to negotiate terms that balance c…" at bounding box center [73, 93] width 0 height 3
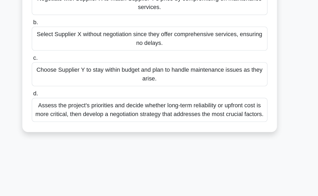
scroll to position [55, 0]
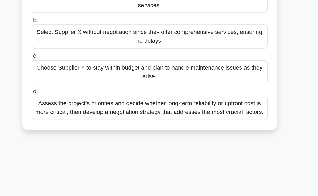
click at [214, 140] on div "Assess the project's priorities and decide whether long-term reliability or upf…" at bounding box center [159, 132] width 172 height 18
click at [73, 121] on input "d. Assess the project's priorities and decide whether long-term reliability or …" at bounding box center [73, 119] width 0 height 3
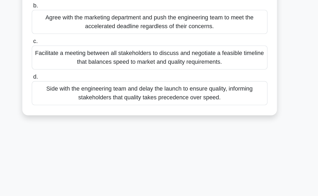
scroll to position [67, 0]
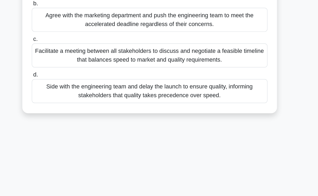
click at [205, 96] on div "Facilitate a meeting between all stakeholders to discuss and negotiate a feasib…" at bounding box center [159, 94] width 172 height 18
click at [73, 83] on input "c. Facilitate a meeting between all stakeholders to discuss and negotiate a fea…" at bounding box center [73, 81] width 0 height 3
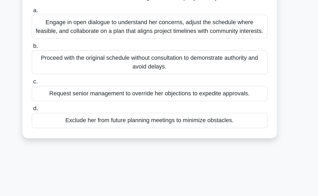
scroll to position [0, 0]
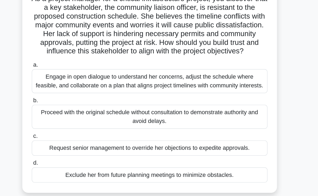
click at [206, 111] on div "Engage in open dialogue to understand her concerns, adjust the schedule where f…" at bounding box center [159, 102] width 172 height 18
click at [73, 92] on input "a. Engage in open dialogue to understand her concerns, adjust the schedule wher…" at bounding box center [73, 89] width 0 height 3
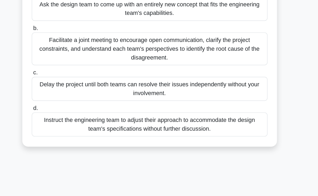
scroll to position [50, 0]
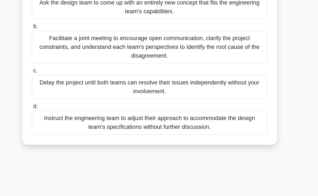
click at [210, 95] on div "Facilitate a joint meeting to encourage open communication, clarify the project…" at bounding box center [159, 87] width 172 height 24
click at [73, 74] on input "b. Facilitate a joint meeting to encourage open communication, clarify the proj…" at bounding box center [73, 71] width 0 height 3
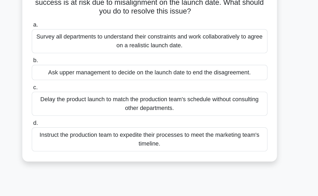
scroll to position [34, 0]
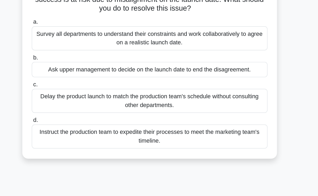
click at [200, 84] on div "Survey all departments to understand their constraints and work collaboratively…" at bounding box center [159, 81] width 172 height 18
click at [73, 71] on input "a. Survey all departments to understand their constraints and work collaborativ…" at bounding box center [73, 68] width 0 height 3
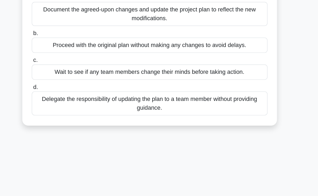
scroll to position [0, 0]
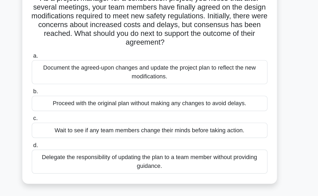
click at [210, 97] on div "Document the agreed-upon changes and update the project plan to reflect the new…" at bounding box center [159, 96] width 172 height 18
click at [73, 85] on input "a. Document the agreed-upon changes and update the project plan to reflect the …" at bounding box center [73, 83] width 0 height 3
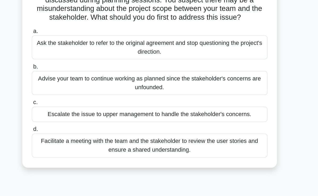
scroll to position [16, 0]
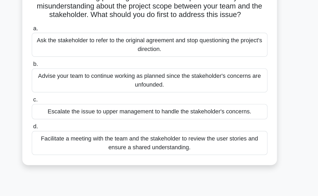
click at [188, 158] on div "Facilitate a meeting with the team and the stakeholder to review the user stori…" at bounding box center [159, 158] width 172 height 18
click at [73, 147] on input "d. Facilitate a meeting with the team and the stakeholder to review the user st…" at bounding box center [73, 145] width 0 height 3
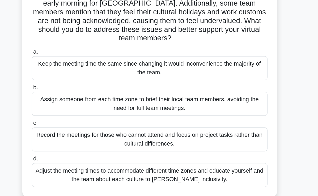
scroll to position [40, 0]
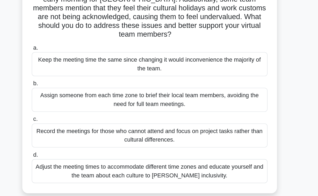
click at [206, 169] on div "Adjust the meeting times to accommodate different time zones and educate yourse…" at bounding box center [159, 178] width 172 height 18
click at [73, 167] on input "d. Adjust the meeting times to accommodate different time zones and educate you…" at bounding box center [73, 165] width 0 height 3
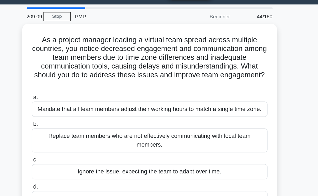
scroll to position [0, 0]
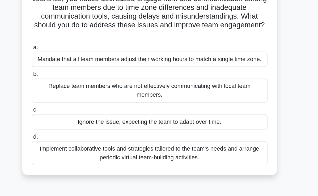
click at [195, 157] on div "Implement collaborative tools and strategies tailored to the team's needs and a…" at bounding box center [159, 161] width 172 height 18
click at [73, 151] on input "d. Implement collaborative tools and strategies tailored to the team's needs an…" at bounding box center [73, 148] width 0 height 3
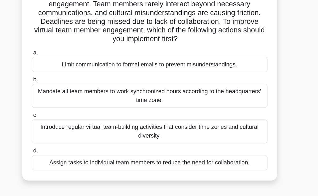
scroll to position [2, 0]
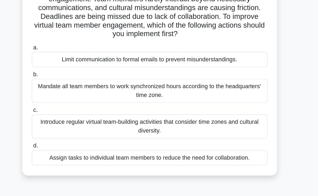
click at [206, 145] on div "Introduce regular virtual team-building activities that consider time zones and…" at bounding box center [159, 145] width 172 height 18
click at [73, 135] on input "c. Introduce regular virtual team-building activities that consider time zones …" at bounding box center [73, 133] width 0 height 3
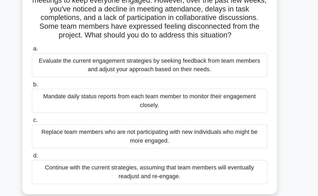
scroll to position [12, 0]
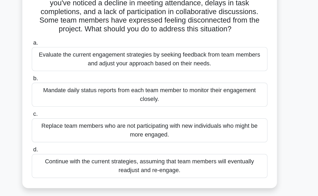
click at [190, 102] on div "Evaluate the current engagement strategies by seeking feedback from team member…" at bounding box center [159, 96] width 172 height 18
click at [73, 86] on input "a. Evaluate the current engagement strategies by seeking feedback from team mem…" at bounding box center [73, 83] width 0 height 3
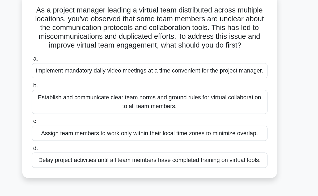
scroll to position [0, 0]
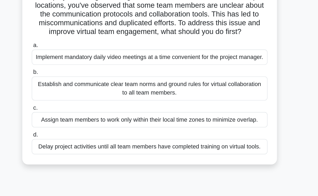
click at [188, 117] on div "Establish and communicate clear team norms and ground rules for virtual collabo…" at bounding box center [159, 109] width 172 height 18
click at [73, 99] on input "b. Establish and communicate clear team norms and ground rules for virtual coll…" at bounding box center [73, 96] width 0 height 3
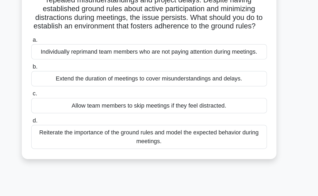
scroll to position [3, 0]
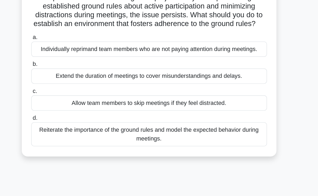
click at [209, 158] on div "Reiterate the importance of the ground rules and model the expected behavior du…" at bounding box center [159, 151] width 172 height 18
click at [73, 141] on input "d. Reiterate the importance of the ground rules and model the expected behavior…" at bounding box center [73, 138] width 0 height 3
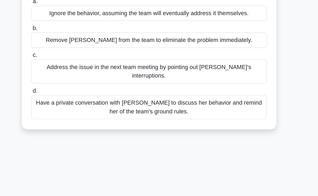
scroll to position [31, 0]
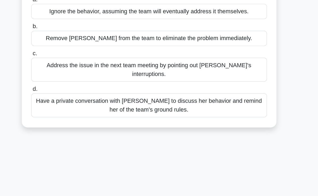
click at [200, 123] on div "Have a private conversation with [PERSON_NAME] to discuss her behavior and remi…" at bounding box center [159, 130] width 172 height 18
click at [73, 120] on input "d. Have a private conversation with [PERSON_NAME] to discuss her behavior and r…" at bounding box center [73, 117] width 0 height 3
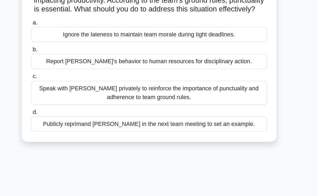
scroll to position [9, 0]
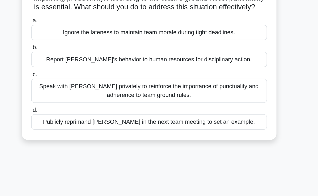
click at [205, 125] on div "Speak with [PERSON_NAME] privately to reinforce the importance of punctuality a…" at bounding box center [159, 119] width 172 height 18
click at [73, 109] on input "c. Speak with [PERSON_NAME] privately to reinforce the importance of punctualit…" at bounding box center [73, 107] width 0 height 3
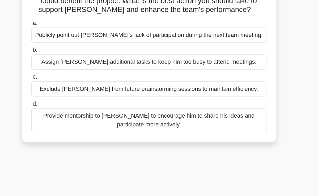
scroll to position [9, 0]
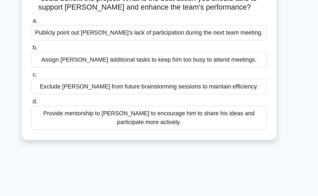
click at [203, 139] on div "Provide mentorship to [PERSON_NAME] to encourage him to share his ideas and par…" at bounding box center [159, 139] width 172 height 18
click at [73, 129] on input "d. Provide mentorship to [PERSON_NAME] to encourage him to share his ideas and …" at bounding box center [73, 126] width 0 height 3
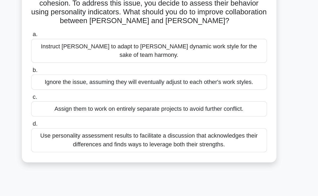
scroll to position [23, 0]
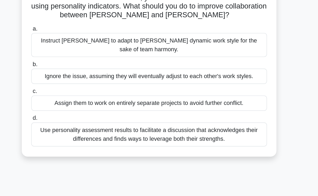
click at [201, 147] on div "Use personality assessment results to facilitate a discussion that acknowledges…" at bounding box center [159, 151] width 172 height 18
click at [73, 141] on input "d. Use personality assessment results to facilitate a discussion that acknowled…" at bounding box center [73, 138] width 0 height 3
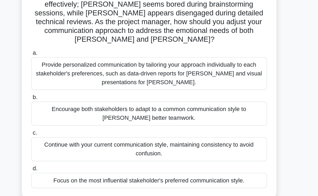
scroll to position [33, 0]
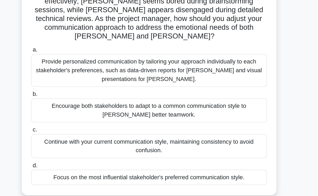
click at [209, 130] on div "Encourage both stakeholders to adapt to a common communication style to [PERSON…" at bounding box center [159, 134] width 172 height 18
click at [73, 123] on input "b. Encourage both stakeholders to adapt to a common communication style to [PER…" at bounding box center [73, 121] width 0 height 3
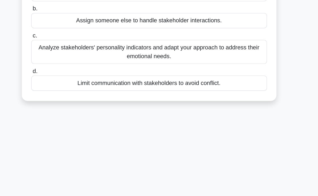
scroll to position [0, 0]
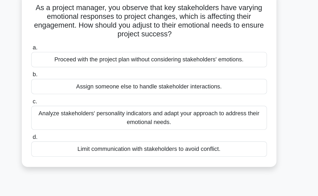
click at [194, 125] on div "Analyze stakeholders' personality indicators and adapt your approach to address…" at bounding box center [159, 122] width 172 height 18
click at [73, 112] on input "c. Analyze stakeholders' personality indicators and adapt your approach to addr…" at bounding box center [73, 109] width 0 height 3
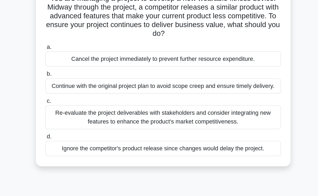
click at [201, 131] on div "Re-evaluate the project deliverables with stakeholders and consider integrating…" at bounding box center [159, 129] width 172 height 18
click at [73, 118] on input "c. Re-evaluate the project deliverables with stakeholders and consider integrat…" at bounding box center [73, 116] width 0 height 3
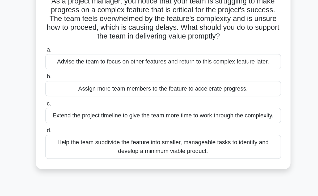
click at [193, 151] on div "Help the team subdivide the feature into smaller, manageable tasks to identify …" at bounding box center [159, 148] width 172 height 18
click at [73, 138] on input "d. Help the team subdivide the feature into smaller, manageable tasks to identi…" at bounding box center [73, 135] width 0 height 3
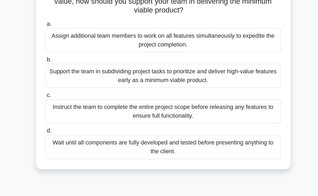
scroll to position [40, 0]
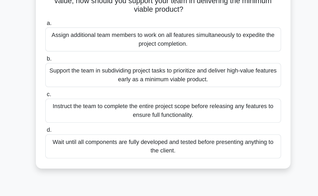
click at [187, 94] on div "Support the team in subdividing project tasks to prioritize and deliver high-va…" at bounding box center [159, 88] width 172 height 18
click at [73, 78] on input "b. Support the team in subdividing project tasks to prioritize and deliver high…" at bounding box center [73, 75] width 0 height 3
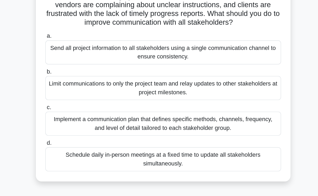
scroll to position [48, 0]
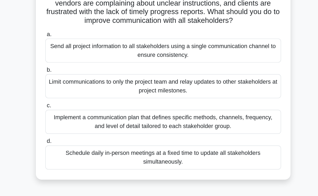
click at [195, 115] on div "Implement a communication plan that defines specific methods, channels, frequen…" at bounding box center [159, 112] width 172 height 18
click at [73, 102] on input "c. Implement a communication plan that defines specific methods, channels, freq…" at bounding box center [73, 100] width 0 height 3
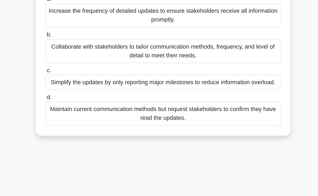
scroll to position [52, 0]
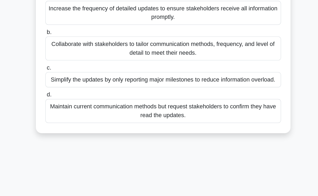
click at [189, 95] on div "Collaborate with stakeholders to tailor communication methods, frequency, and l…" at bounding box center [159, 88] width 172 height 18
click at [73, 78] on input "b. Collaborate with stakeholders to tailor communication methods, frequency, an…" at bounding box center [73, 76] width 0 height 3
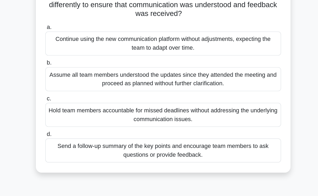
scroll to position [89, 0]
click at [191, 86] on div "Hold team members accountable for missed deadlines without addressing the under…" at bounding box center [159, 84] width 172 height 18
click at [73, 74] on input "c. Hold team members accountable for missed deadlines without addressing the un…" at bounding box center [73, 71] width 0 height 3
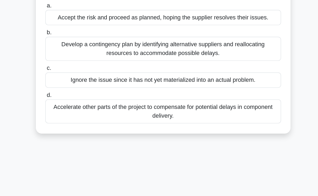
scroll to position [28, 0]
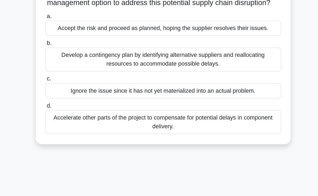
click at [200, 96] on div "Develop a contingency plan by identifying alternative suppliers and reallocatin…" at bounding box center [159, 87] width 172 height 18
click at [73, 77] on input "b. Develop a contingency plan by identifying alternative suppliers and realloca…" at bounding box center [73, 75] width 0 height 3
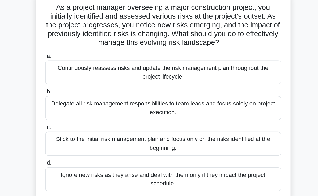
scroll to position [0, 0]
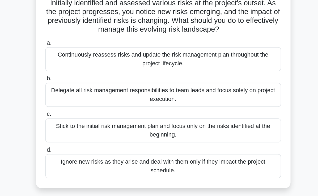
click at [190, 90] on div "Continuously reassess risks and update the risk management plan throughout the …" at bounding box center [159, 89] width 172 height 18
click at [73, 79] on input "a. Continuously reassess risks and update the risk management plan throughout t…" at bounding box center [73, 76] width 0 height 3
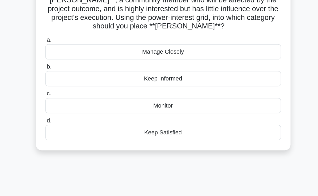
scroll to position [48, 0]
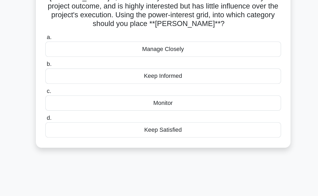
click at [163, 147] on div "Keep Satisfied" at bounding box center [159, 147] width 172 height 11
click at [73, 141] on input "d. Keep Satisfied" at bounding box center [73, 138] width 0 height 3
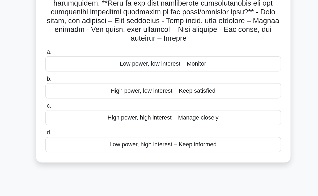
scroll to position [66, 0]
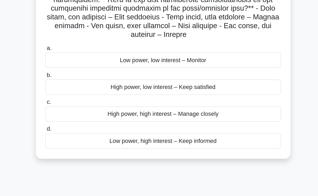
click at [183, 121] on div "High power, low interest – Keep satisfied" at bounding box center [159, 116] width 172 height 11
click at [73, 109] on input "b. High power, low interest – Keep satisfied" at bounding box center [73, 107] width 0 height 3
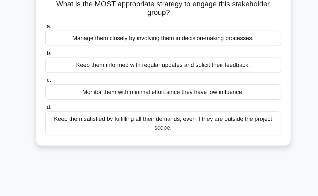
scroll to position [13, 0]
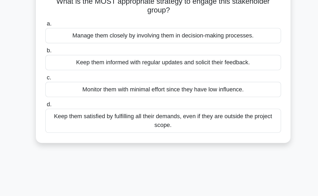
click at [188, 103] on div "Keep them informed with regular updates and solicit their feedback." at bounding box center [159, 98] width 172 height 11
click at [73, 92] on input "b. Keep them informed with regular updates and solicit their feedback." at bounding box center [73, 89] width 0 height 3
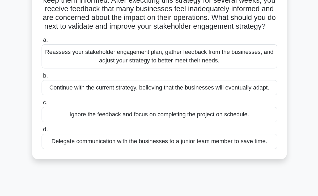
scroll to position [28, 0]
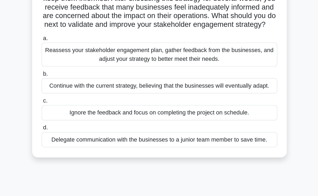
click at [184, 89] on div "Reassess your stakeholder engagement plan, gather feedback from the businesses,…" at bounding box center [159, 81] width 172 height 18
click at [73, 70] on input "a. Reassess your stakeholder engagement plan, gather feedback from the business…" at bounding box center [73, 68] width 0 height 3
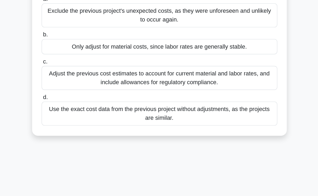
scroll to position [59, 0]
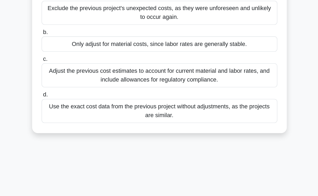
click at [210, 111] on div "Adjust the previous cost estimates to account for current material and labor ra…" at bounding box center [159, 108] width 172 height 18
click at [73, 98] on input "c. Adjust the previous cost estimates to account for current material and labor…" at bounding box center [73, 95] width 0 height 3
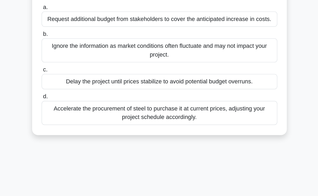
scroll to position [37, 0]
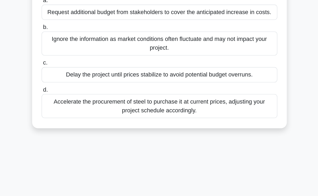
click at [203, 131] on div "Accelerate the procurement of steel to purchase it at current prices, adjusting…" at bounding box center [159, 130] width 172 height 18
click at [73, 120] on input "d. Accelerate the procurement of steel to purchase it at current prices, adjust…" at bounding box center [73, 118] width 0 height 3
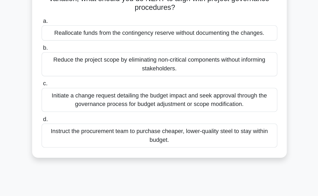
scroll to position [62, 0]
click at [212, 77] on div "Initiate a change request detailing the budget impact and seek approval through…" at bounding box center [159, 73] width 172 height 18
click at [73, 63] on input "c. Initiate a change request detailing the budget impact and seek approval thro…" at bounding box center [73, 61] width 0 height 3
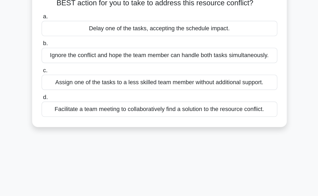
scroll to position [8, 0]
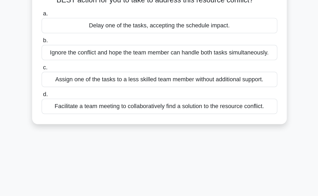
click at [209, 134] on div "Facilitate a team meeting to collaboratively find a solution to the resource co…" at bounding box center [159, 130] width 172 height 11
click at [73, 124] on input "d. Facilitate a team meeting to collaboratively find a solution to the resource…" at bounding box center [73, 121] width 0 height 3
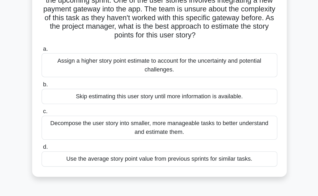
scroll to position [23, 0]
click at [209, 148] on div "Use the average story point value from previous sprints for similar tasks." at bounding box center [159, 147] width 172 height 11
click at [73, 141] on input "d. Use the average story point value from previous sprints for similar tasks." at bounding box center [73, 138] width 0 height 3
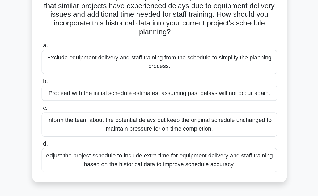
scroll to position [31, 0]
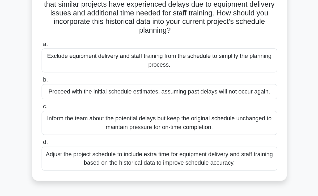
click at [237, 42] on h5 "As a project manager for a manufacturing company, you are preparing the schedul…" at bounding box center [159, 33] width 173 height 52
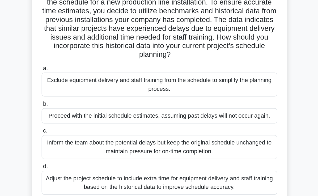
scroll to position [23, 0]
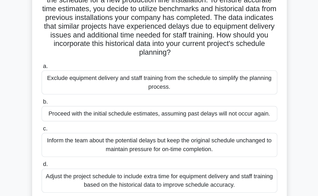
click at [130, 156] on div "Adjust the project schedule to include extra time for equipment delivery and st…" at bounding box center [159, 157] width 172 height 18
click at [73, 146] on input "d. Adjust the project schedule to include extra time for equipment delivery and…" at bounding box center [73, 144] width 0 height 3
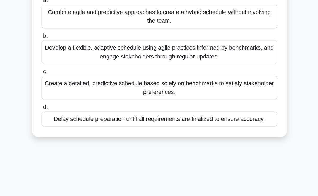
scroll to position [66, 0]
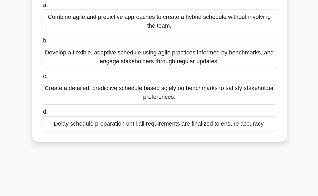
click at [189, 75] on div "Develop a flexible, adaptive schedule using agile practices informed by benchma…" at bounding box center [159, 68] width 172 height 18
click at [73, 58] on input "b. Develop a flexible, adaptive schedule using agile practices informed by benc…" at bounding box center [73, 55] width 0 height 3
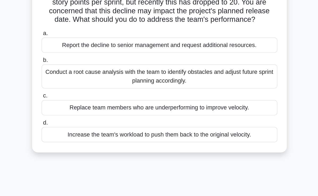
scroll to position [31, 0]
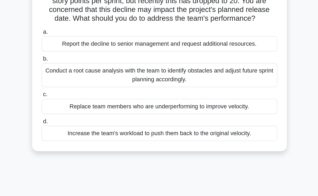
click at [184, 90] on div "Conduct a root cause analysis with the team to identify obstacles and adjust fu…" at bounding box center [159, 85] width 172 height 18
click at [73, 74] on input "b. Conduct a root cause analysis with the team to identify obstacles and adjust…" at bounding box center [73, 72] width 0 height 3
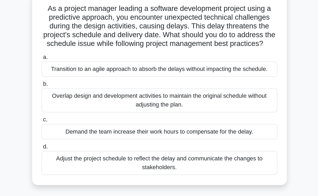
scroll to position [25, 0]
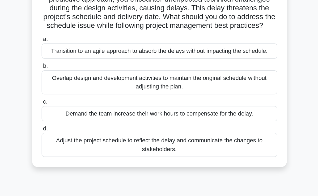
click at [217, 136] on div "Adjust the project schedule to reflect the delay and communicate the changes to…" at bounding box center [159, 129] width 172 height 18
click at [73, 119] on input "d. Adjust the project schedule to reflect the delay and communicate the changes…" at bounding box center [73, 117] width 0 height 3
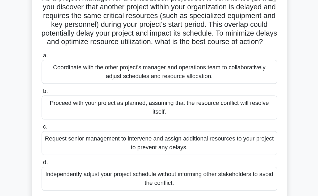
scroll to position [8, 0]
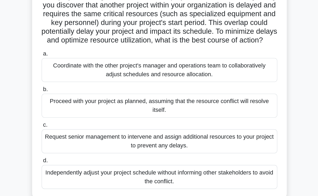
click at [203, 96] on div "Coordinate with the other project's manager and operations team to collaborativ…" at bounding box center [159, 88] width 172 height 18
click at [73, 77] on input "a. Coordinate with the other project's manager and operations team to collabora…" at bounding box center [73, 75] width 0 height 3
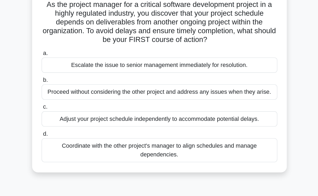
scroll to position [12, 0]
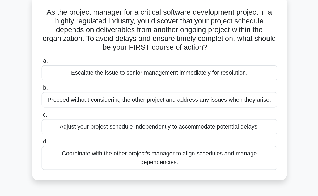
click at [201, 138] on div "Coordinate with the other project's manager to align schedules and manage depen…" at bounding box center [159, 136] width 172 height 18
click at [73, 126] on input "d. Coordinate with the other project's manager to align schedules and manage de…" at bounding box center [73, 123] width 0 height 3
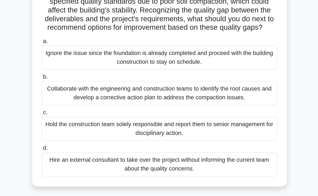
scroll to position [6, 0]
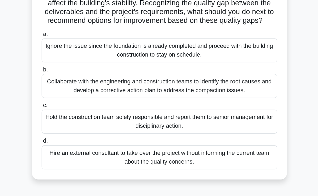
click at [205, 124] on div "Collaborate with the engineering and construction teams to identify the root ca…" at bounding box center [159, 116] width 172 height 18
click at [73, 106] on input "b. Collaborate with the engineering and construction teams to identify the root…" at bounding box center [73, 103] width 0 height 3
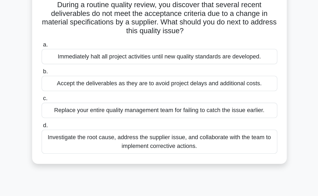
scroll to position [0, 0]
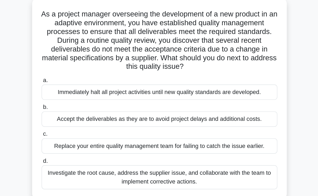
click at [219, 109] on label "b. Accept the deliverables as they are to avoid project delays and additional c…" at bounding box center [159, 115] width 172 height 18
click at [73, 109] on input "b. Accept the deliverables as they are to avoid project delays and additional c…" at bounding box center [73, 109] width 0 height 3
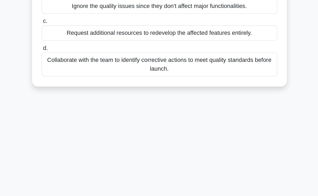
scroll to position [63, 0]
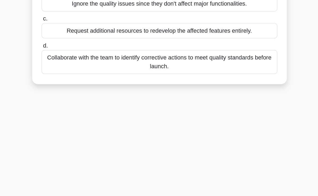
click at [207, 97] on div "Collaborate with the team to identify corrective actions to meet quality standa…" at bounding box center [159, 98] width 172 height 18
click at [73, 88] on input "d. Collaborate with the team to identify corrective actions to meet quality sta…" at bounding box center [73, 86] width 0 height 3
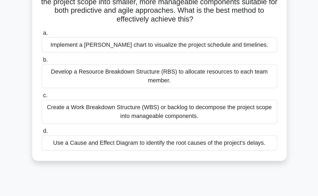
scroll to position [22, 0]
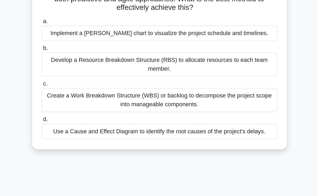
click at [199, 129] on div "Create a Work Breakdown Structure (WBS) or backlog to decompose the project sco…" at bounding box center [159, 126] width 172 height 18
click at [73, 116] on input "c. Create a Work Breakdown Structure (WBS) or backlog to decompose the project …" at bounding box center [73, 113] width 0 height 3
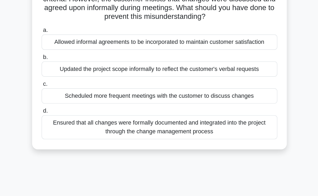
scroll to position [40, 0]
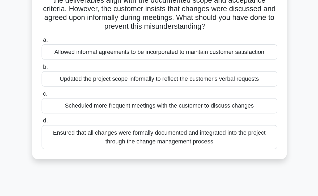
click at [193, 136] on div "Ensured that all changes were formally documented and integrated into the proje…" at bounding box center [159, 134] width 172 height 18
click at [73, 124] on input "d. Ensured that all changes were formally documented and integrated into the pr…" at bounding box center [73, 121] width 0 height 3
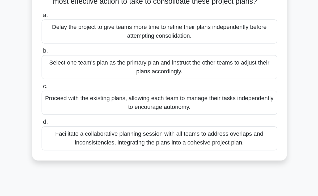
scroll to position [21, 0]
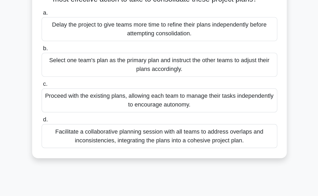
click at [203, 156] on div "Facilitate a collaborative planning session with all teams to address overlaps …" at bounding box center [159, 153] width 172 height 18
click at [73, 142] on input "d. Facilitate a collaborative planning session with all teams to address overla…" at bounding box center [73, 140] width 0 height 3
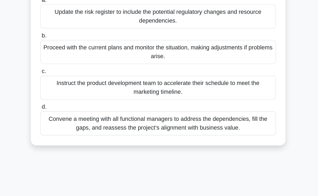
scroll to position [70, 0]
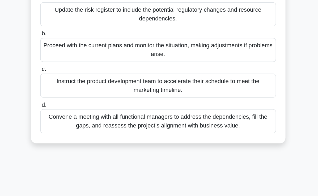
click at [195, 147] on div "Convene a meeting with all functional managers to address the dependencies, fil…" at bounding box center [159, 142] width 172 height 18
click at [73, 131] on input "d. Convene a meeting with all functional managers to address the dependencies, …" at bounding box center [73, 129] width 0 height 3
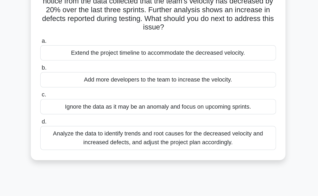
scroll to position [17, 0]
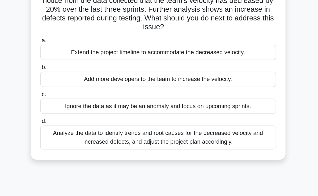
click at [197, 142] on div "Analyze the data to identify trends and root causes for the decreased velocity …" at bounding box center [159, 138] width 172 height 18
click at [73, 127] on input "d. Analyze the data to identify trends and root causes for the decreased veloci…" at bounding box center [73, 125] width 0 height 3
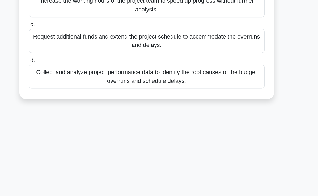
scroll to position [56, 0]
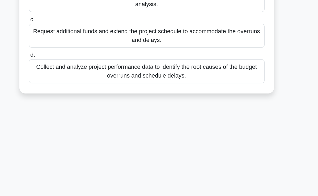
click at [217, 107] on div "Collect and analyze project performance data to identify the root causes of the…" at bounding box center [159, 105] width 172 height 18
click at [73, 95] on input "d. Collect and analyze project performance data to identify the root causes of …" at bounding box center [73, 92] width 0 height 3
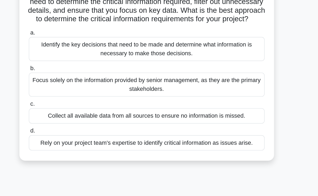
scroll to position [35, 0]
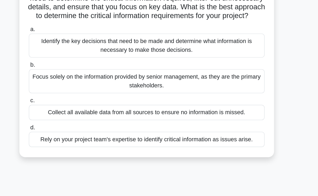
click at [208, 69] on div "Identify the key decisions that need to be made and determine what information …" at bounding box center [159, 61] width 172 height 18
click at [73, 51] on input "a. Identify the key decisions that need to be made and determine what informati…" at bounding box center [73, 48] width 0 height 3
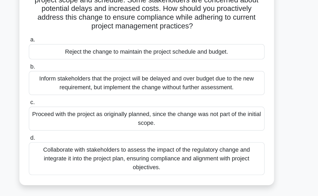
scroll to position [16, 0]
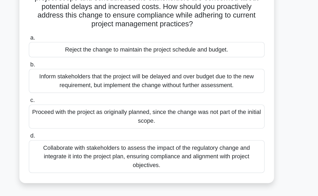
click at [201, 168] on div "Collaborate with stakeholders to assess the impact of the regulatory change and…" at bounding box center [159, 167] width 172 height 24
click at [73, 154] on input "d. Collaborate with stakeholders to assess the impact of the regulatory change …" at bounding box center [73, 151] width 0 height 3
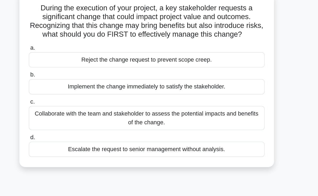
scroll to position [0, 0]
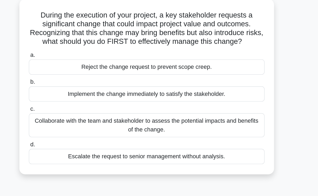
click at [200, 123] on div "Collaborate with the team and stakeholder to assess the potential impacts and b…" at bounding box center [159, 122] width 172 height 18
click at [73, 112] on input "c. Collaborate with the team and stakeholder to assess the potential impacts an…" at bounding box center [73, 109] width 0 height 3
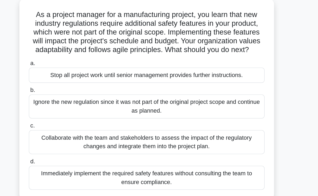
click at [198, 138] on div "Collaborate with the team and stakeholders to assess the impact of the regulato…" at bounding box center [159, 136] width 172 height 18
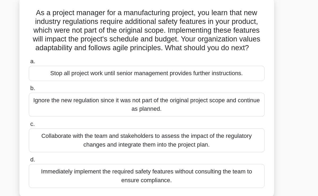
click at [73, 125] on input "c. Collaborate with the team and stakeholders to assess the impact of the regul…" at bounding box center [73, 122] width 0 height 3
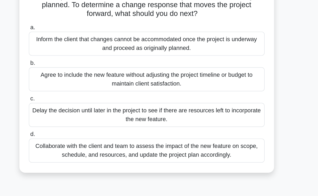
scroll to position [19, 0]
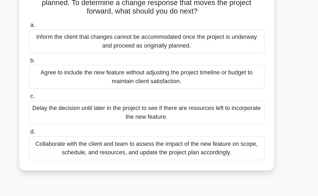
click at [199, 164] on div "Collaborate with the client and team to assess the impact of the new feature on…" at bounding box center [159, 161] width 172 height 18
click at [73, 151] on input "d. Collaborate with the client and team to assess the impact of the new feature…" at bounding box center [73, 148] width 0 height 3
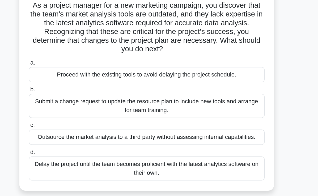
scroll to position [0, 0]
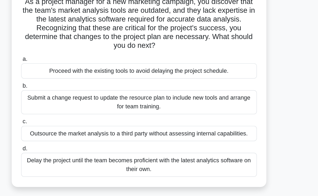
click at [166, 116] on div "Submit a change request to update the resource plan to include new tools and ar…" at bounding box center [159, 115] width 172 height 18
click at [73, 105] on input "b. Submit a change request to update the resource plan to include new tools and…" at bounding box center [73, 103] width 0 height 3
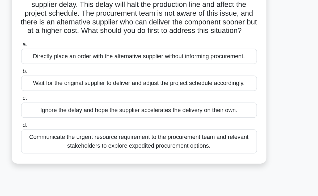
scroll to position [1, 0]
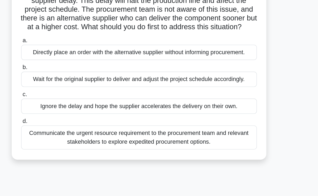
click at [171, 162] on div "Communicate the urgent resource requirement to the procurement team and relevan…" at bounding box center [159, 154] width 172 height 18
click at [73, 143] on input "d. Communicate the urgent resource requirement to the procurement team and rele…" at bounding box center [73, 141] width 0 height 3
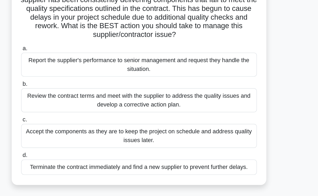
scroll to position [3, 0]
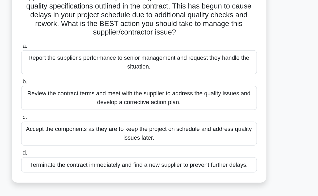
click at [161, 131] on div "Review the contract terms and meet with the supplier to address the quality iss…" at bounding box center [159, 125] width 172 height 18
click at [73, 114] on input "b. Review the contract terms and meet with the supplier to address the quality …" at bounding box center [73, 112] width 0 height 3
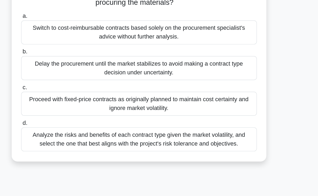
scroll to position [40, 0]
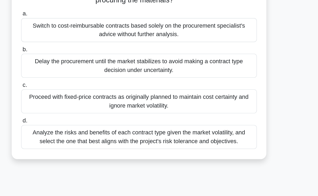
click at [211, 157] on div "Analyze the risks and benefits of each contract type given the market volatilit…" at bounding box center [159, 153] width 172 height 18
click at [73, 143] on input "d. Analyze the risks and benefits of each contract type given the market volati…" at bounding box center [73, 140] width 0 height 3
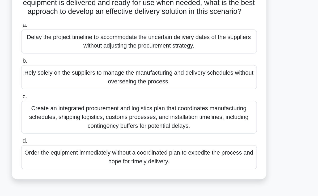
scroll to position [27, 0]
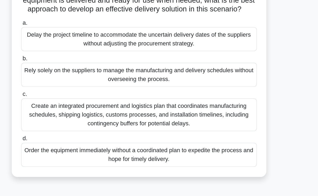
click at [207, 149] on div "Create an integrated procurement and logistics plan that coordinates manufactur…" at bounding box center [159, 137] width 172 height 24
click at [73, 123] on input "c. Create an integrated procurement and logistics plan that coordinates manufac…" at bounding box center [73, 121] width 0 height 3
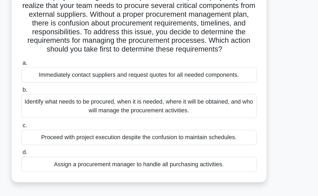
scroll to position [0, 0]
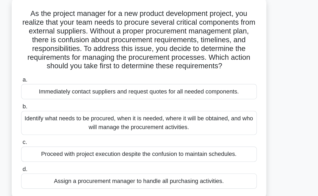
click at [180, 125] on div "Identify what needs to be procured, when it is needed, where it will be obtaine…" at bounding box center [159, 122] width 172 height 18
click at [73, 111] on input "b. Identify what needs to be procured, when it is needed, where it will be obta…" at bounding box center [73, 109] width 0 height 3
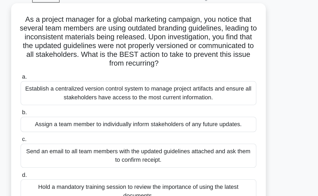
click at [206, 98] on div "Establish a centralized version control system to manage project artifacts and …" at bounding box center [159, 96] width 172 height 18
click at [73, 85] on input "a. Establish a centralized version control system to manage project artifacts a…" at bounding box center [73, 83] width 0 height 3
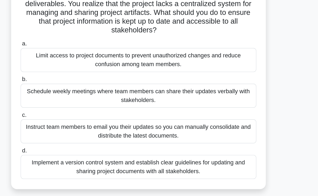
scroll to position [19, 0]
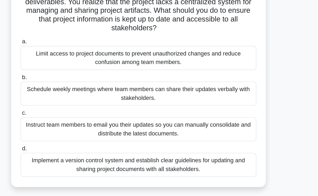
click at [193, 177] on div "Implement a version control system and establish clear guidelines for updating …" at bounding box center [159, 174] width 172 height 18
click at [73, 163] on input "d. Implement a version control system and establish clear guidelines for updati…" at bounding box center [73, 161] width 0 height 3
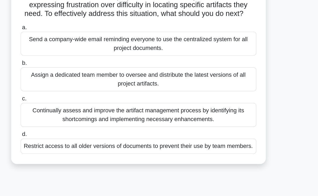
scroll to position [21, 0]
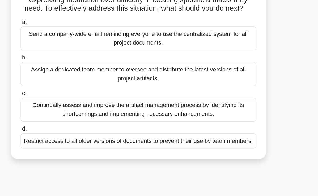
click at [182, 141] on div "Continually assess and improve the artifact management process by identifying i…" at bounding box center [159, 133] width 172 height 18
click at [73, 123] on input "c. Continually assess and improve the artifact management process by identifyin…" at bounding box center [73, 120] width 0 height 3
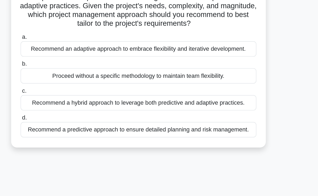
scroll to position [38, 0]
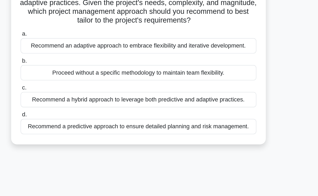
click at [161, 127] on div "Recommend a hybrid approach to leverage both predictive and adaptive practices." at bounding box center [159, 125] width 172 height 11
click at [73, 119] on input "c. Recommend a hybrid approach to leverage both predictive and adaptive practic…" at bounding box center [73, 116] width 0 height 3
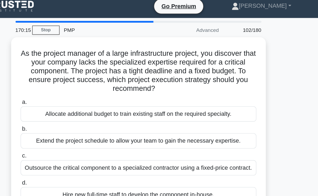
scroll to position [0, 0]
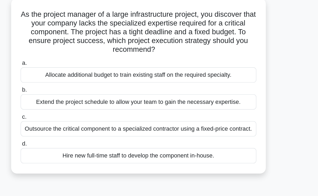
click at [213, 130] on div "Outsource the critical component to a specialized contractor using a fixed-pric…" at bounding box center [159, 125] width 172 height 11
click at [73, 118] on input "c. Outsource the critical component to a specialized contractor using a fixed-p…" at bounding box center [73, 116] width 0 height 3
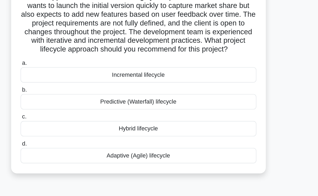
click at [152, 167] on div "Adaptive (Agile) lifecycle" at bounding box center [159, 163] width 172 height 11
click at [73, 157] on input "d. Adaptive (Agile) lifecycle" at bounding box center [73, 155] width 0 height 3
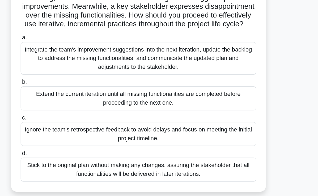
scroll to position [18, 0]
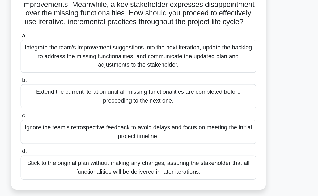
click at [165, 98] on div "Integrate the team's improvement suggestions into the next iteration, update th…" at bounding box center [159, 94] width 172 height 24
click at [73, 81] on input "a. Integrate the team's improvement suggestions into the next iteration, update…" at bounding box center [73, 78] width 0 height 3
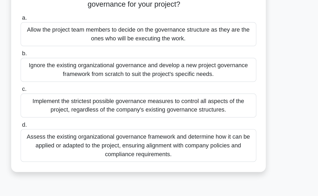
scroll to position [51, 0]
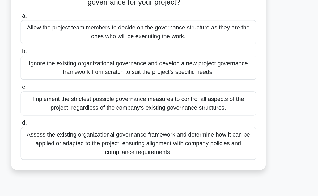
click at [214, 157] on div "Assess the existing organizational governance framework and determine how it ca…" at bounding box center [159, 158] width 172 height 24
click at [73, 144] on input "d. Assess the existing organizational governance framework and determine how it…" at bounding box center [73, 142] width 0 height 3
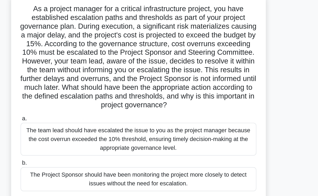
scroll to position [36, 0]
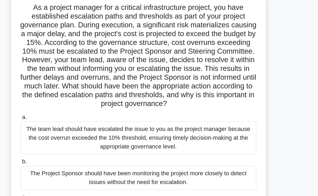
click at [206, 102] on div "The team lead should have escalated the issue to you as the project manager bec…" at bounding box center [159, 101] width 172 height 24
click at [73, 87] on input "a. The team lead should have escalated the issue to you as the project manager …" at bounding box center [73, 85] width 0 height 3
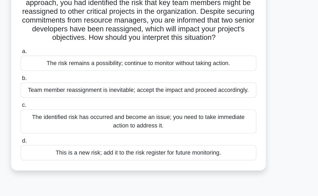
scroll to position [43, 0]
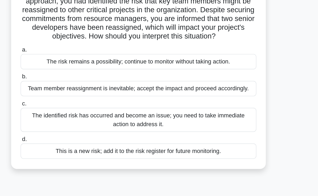
click at [178, 99] on div "The identified risk has occurred and become an issue; you need to take immediat…" at bounding box center [159, 92] width 172 height 18
click at [73, 82] on input "c. The identified risk has occurred and become an issue; you need to take immed…" at bounding box center [73, 79] width 0 height 3
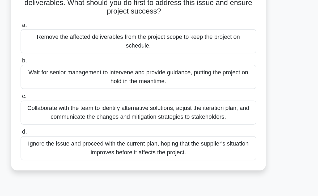
scroll to position [15, 0]
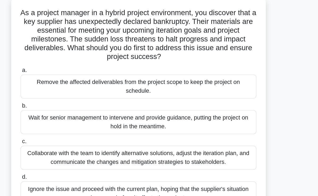
click at [160, 128] on div "Collaborate with the team to identify alternative solutions, adjust the iterati…" at bounding box center [159, 133] width 172 height 18
click at [73, 123] on input "c. Collaborate with the team to identify alternative solutions, adjust the iter…" at bounding box center [73, 120] width 0 height 3
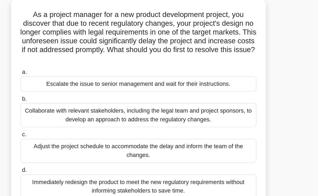
scroll to position [0, 0]
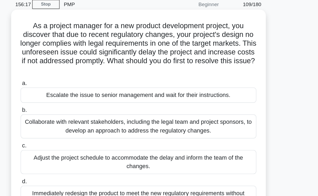
click at [74, 149] on div "Adjust the project schedule to accommodate the delay and inform the team of the…" at bounding box center [159, 141] width 172 height 18
click at [73, 131] on input "c. Adjust the project schedule to accommodate the delay and inform the team of …" at bounding box center [73, 129] width 0 height 3
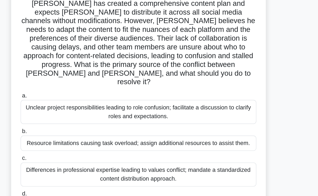
scroll to position [31, 0]
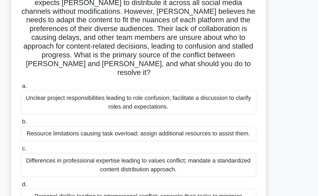
click at [172, 100] on div "Unclear project responsibilities leading to role confusion; facilitate a discus…" at bounding box center [159, 109] width 172 height 18
click at [73, 97] on input "a. Unclear project responsibilities leading to role confusion; facilitate a dis…" at bounding box center [73, 97] width 0 height 3
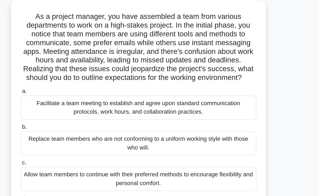
scroll to position [0, 0]
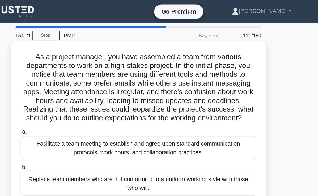
click at [185, 112] on div "Facilitate a team meeting to establish and agree upon standard communication pr…" at bounding box center [159, 108] width 172 height 18
click at [73, 98] on input "a. Facilitate a team meeting to establish and agree upon standard communication…" at bounding box center [73, 96] width 0 height 3
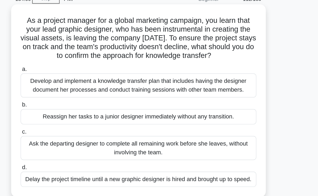
click at [171, 88] on div "Develop and implement a knowledge transfer plan that includes having the design…" at bounding box center [159, 89] width 172 height 18
click at [73, 79] on input "a. Develop and implement a knowledge transfer plan that includes having the des…" at bounding box center [73, 76] width 0 height 3
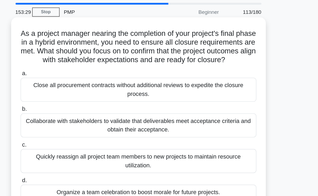
click at [173, 117] on div "Collaborate with stakeholders to validate that deliverables meet acceptance cri…" at bounding box center [159, 109] width 172 height 18
click at [73, 99] on input "b. Collaborate with stakeholders to validate that deliverables meet acceptance …" at bounding box center [73, 96] width 0 height 3
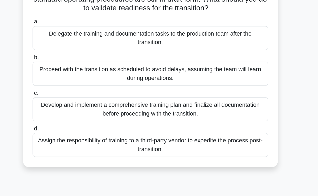
scroll to position [29, 0]
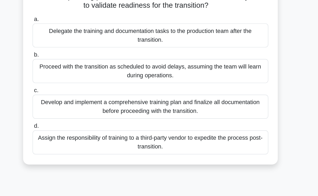
click at [139, 137] on div "Develop and implement a comprehensive training plan and finalize all documentat…" at bounding box center [159, 131] width 172 height 18
click at [73, 121] on input "c. Develop and implement a comprehensive training plan and finalize all documen…" at bounding box center [73, 118] width 0 height 3
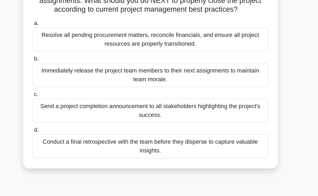
scroll to position [22, 0]
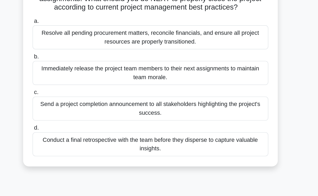
click at [94, 82] on div "Resolve all pending procurement matters, reconcile financials, and ensure all p…" at bounding box center [159, 80] width 172 height 18
click at [73, 70] on input "a. Resolve all pending procurement matters, reconcile financials, and ensure al…" at bounding box center [73, 67] width 0 height 3
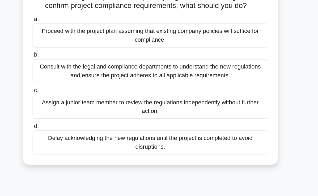
scroll to position [6, 0]
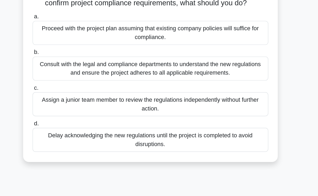
click at [97, 105] on div "Consult with the legal and compliance departments to understand the new regulat…" at bounding box center [159, 103] width 172 height 18
click at [73, 93] on input "b. Consult with the legal and compliance departments to understand the new regu…" at bounding box center [73, 90] width 0 height 3
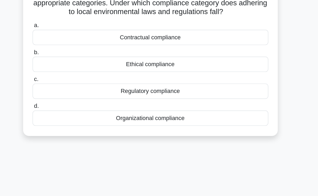
scroll to position [37, 0]
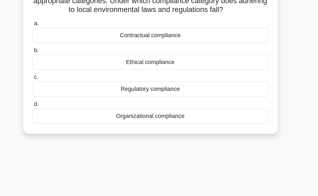
click at [162, 113] on div "Regulatory compliance" at bounding box center [159, 107] width 172 height 11
click at [73, 100] on input "c. Regulatory compliance" at bounding box center [73, 98] width 0 height 3
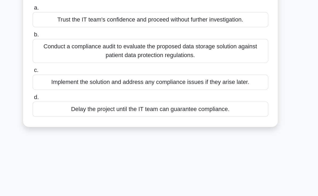
scroll to position [0, 0]
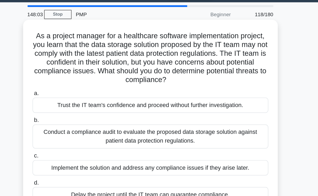
click at [162, 116] on div "Conduct a compliance audit to evaluate the proposed data storage solution again…" at bounding box center [159, 115] width 172 height 18
click at [73, 105] on input "b. Conduct a compliance audit to evaluate the proposed data storage solution ag…" at bounding box center [73, 103] width 0 height 3
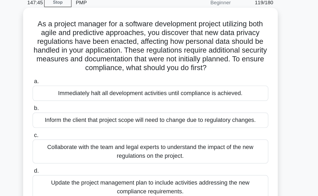
click at [160, 138] on div "Collaborate with the team and legal experts to understand the impact of the new…" at bounding box center [159, 135] width 172 height 18
click at [73, 125] on input "c. Collaborate with the team and legal experts to understand the impact of the …" at bounding box center [73, 122] width 0 height 3
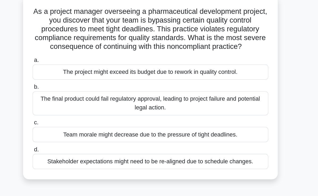
scroll to position [6, 0]
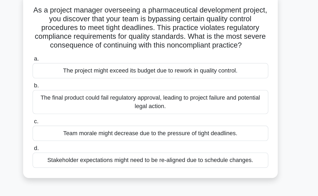
click at [161, 104] on div "The final product could fail regulatory approval, leading to project failure an…" at bounding box center [159, 103] width 172 height 18
click at [73, 92] on input "b. The final product could fail regulatory approval, leading to project failure…" at bounding box center [73, 90] width 0 height 3
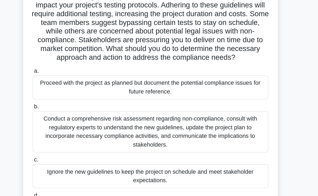
scroll to position [52, 0]
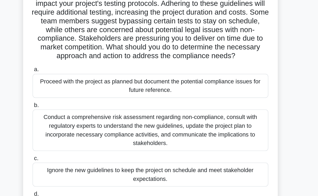
click at [163, 95] on div "Conduct a comprehensive risk assessment regarding non-compliance, consult with …" at bounding box center [159, 95] width 172 height 30
click at [73, 79] on input "b. Conduct a comprehensive risk assessment regarding non-compliance, consult wi…" at bounding box center [73, 76] width 0 height 3
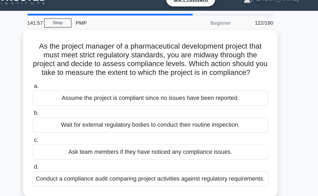
scroll to position [0, 0]
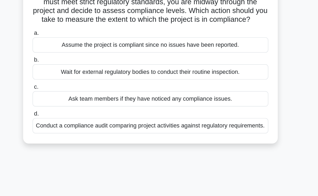
click at [220, 144] on div "Conduct a compliance audit comparing project activities against regulatory requ…" at bounding box center [159, 138] width 172 height 11
click at [73, 132] on input "d. Conduct a compliance audit comparing project activities against regulatory r…" at bounding box center [73, 129] width 0 height 3
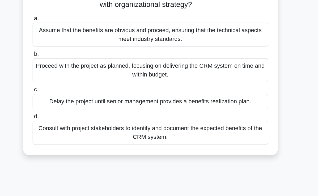
scroll to position [25, 0]
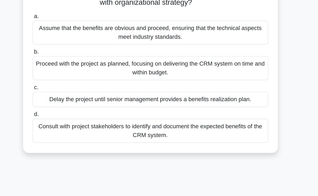
click at [214, 147] on div "Consult with project stakeholders to identify and document the expected benefit…" at bounding box center [159, 149] width 172 height 18
click at [73, 138] on input "d. Consult with project stakeholders to identify and document the expected bene…" at bounding box center [73, 136] width 0 height 3
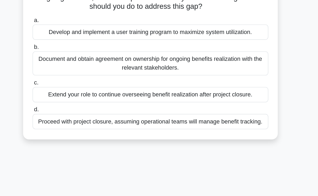
scroll to position [25, 0]
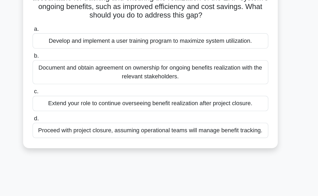
click at [187, 97] on div "Document and obtain agreement on ownership for ongoing benefits realization wit…" at bounding box center [159, 97] width 172 height 18
click at [73, 87] on input "b. Document and obtain agreement on ownership for ongoing benefits realization …" at bounding box center [73, 84] width 0 height 3
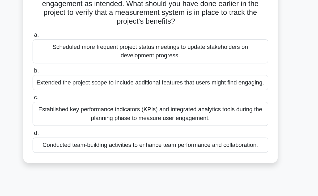
scroll to position [23, 0]
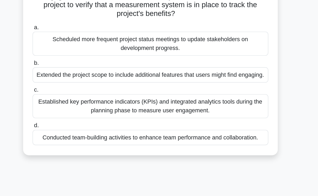
click at [205, 133] on div "Established key performance indicators (KPIs) and integrated analytics tools du…" at bounding box center [159, 131] width 172 height 18
click at [73, 120] on input "c. Established key performance indicators (KPIs) and integrated analytics tools…" at bounding box center [73, 118] width 0 height 3
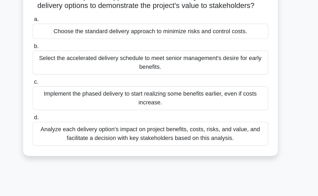
scroll to position [31, 0]
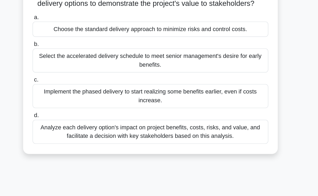
click at [193, 158] on div "Analyze each delivery option's impact on project benefits, costs, risks, and va…" at bounding box center [159, 149] width 172 height 18
click at [73, 139] on input "d. Analyze each delivery option's impact on project benefits, costs, risks, and…" at bounding box center [73, 137] width 0 height 3
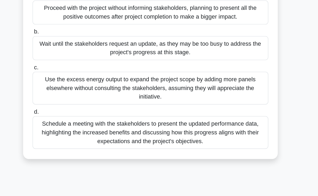
scroll to position [61, 0]
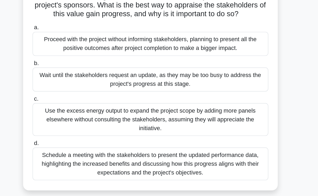
click at [210, 154] on div "Schedule a meeting with the stakeholders to present the updated performance dat…" at bounding box center [159, 148] width 172 height 24
click at [73, 134] on input "d. Schedule a meeting with the stakeholders to present the updated performance …" at bounding box center [73, 132] width 0 height 3
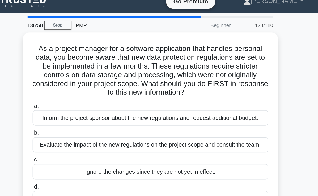
scroll to position [0, 0]
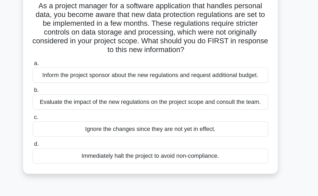
click at [205, 115] on div "Evaluate the impact of the new regulations on the project scope and consult the…" at bounding box center [159, 111] width 172 height 11
click at [73, 105] on input "b. Evaluate the impact of the new regulations on the project scope and consult …" at bounding box center [73, 103] width 0 height 3
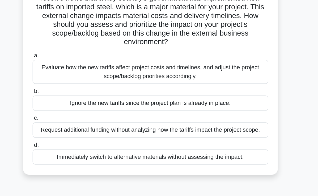
click at [151, 105] on div "Evaluate how the new tariffs affect project costs and timelines, and adjust the…" at bounding box center [159, 102] width 172 height 18
click at [73, 92] on input "a. Evaluate how the new tariffs affect project costs and timelines, and adjust …" at bounding box center [73, 89] width 0 height 3
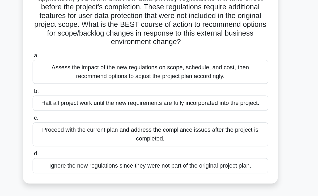
click at [168, 105] on div "Assess the impact of the new regulations on scope, schedule, and cost, then rec…" at bounding box center [159, 102] width 172 height 18
click at [73, 92] on input "a. Assess the impact of the new regulations on scope, schedule, and cost, then …" at bounding box center [73, 89] width 0 height 3
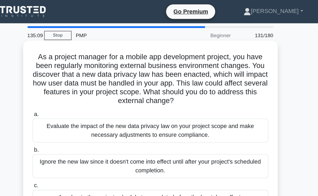
click at [196, 98] on div "Evaluate the impact of the new data privacy law on your project scope and make …" at bounding box center [159, 96] width 172 height 18
click at [73, 85] on input "a. Evaluate the impact of the new data privacy law on your project scope and ma…" at bounding box center [73, 83] width 0 height 3
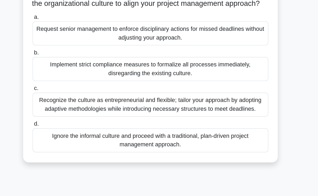
scroll to position [27, 0]
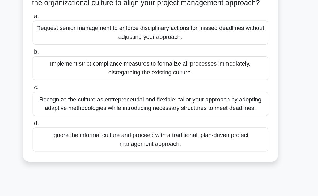
click at [214, 123] on div "Recognize the culture as entrepreneurial and flexible; tailor your approach by …" at bounding box center [159, 115] width 172 height 18
click at [73, 104] on input "c. Recognize the culture as entrepreneurial and flexible; tailor your approach …" at bounding box center [73, 102] width 0 height 3
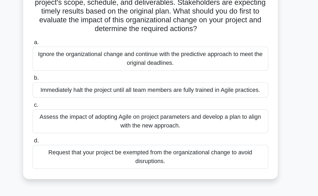
scroll to position [29, 0]
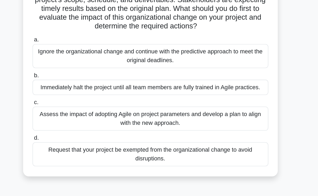
click at [199, 138] on div "Assess the impact of adopting Agile on project parameters and develop a plan to…" at bounding box center [159, 138] width 172 height 18
click at [73, 128] on input "c. Assess the impact of adopting Agile on project parameters and develop a plan…" at bounding box center [73, 125] width 0 height 3
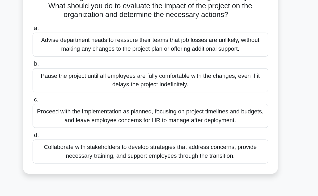
scroll to position [38, 0]
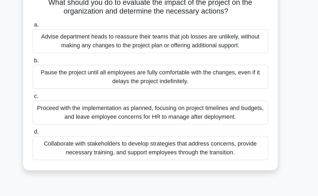
click at [208, 165] on div "Collaborate with stakeholders to develop strategies that address concerns, prov…" at bounding box center [159, 161] width 172 height 18
click at [73, 151] on input "d. Collaborate with stakeholders to develop strategies that address concerns, p…" at bounding box center [73, 148] width 0 height 3
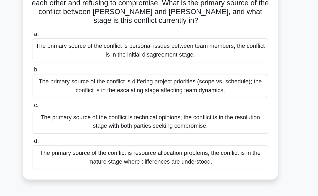
scroll to position [57, 0]
click at [193, 93] on div "The primary source of the conflict is differing project priorities (scope vs. s…" at bounding box center [159, 97] width 172 height 18
click at [73, 86] on input "b. The primary source of the conflict is differing project priorities (scope vs…" at bounding box center [73, 84] width 0 height 3
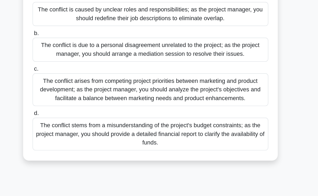
scroll to position [66, 0]
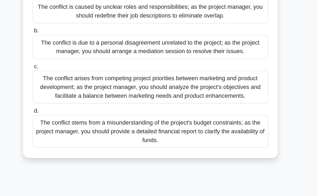
click at [205, 115] on div "The conflict arises from competing project priorities between marketing and pro…" at bounding box center [159, 116] width 172 height 24
click at [73, 103] on input "c. The conflict arises from competing project priorities between marketing and …" at bounding box center [73, 101] width 0 height 3
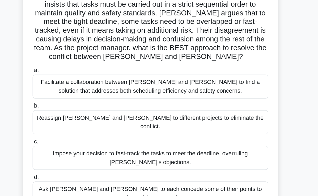
scroll to position [29, 0]
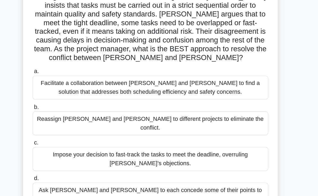
click at [198, 91] on div "Facilitate a collaboration between [PERSON_NAME] and [PERSON_NAME] to find a so…" at bounding box center [159, 92] width 172 height 18
click at [73, 82] on input "a. Facilitate a collaboration between [PERSON_NAME] and [PERSON_NAME] to find a…" at bounding box center [73, 80] width 0 height 3
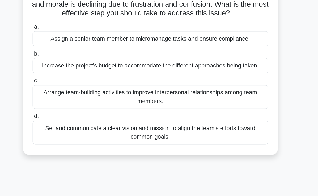
scroll to position [19, 0]
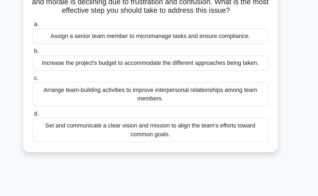
click at [207, 130] on div "Arrange team-building activities to improve interpersonal relationships among t…" at bounding box center [159, 122] width 172 height 18
click at [73, 112] on input "c. Arrange team-building activities to improve interpersonal relationships amon…" at bounding box center [73, 109] width 0 height 3
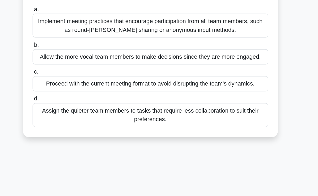
scroll to position [40, 0]
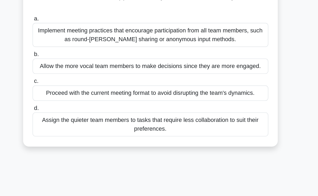
click at [192, 64] on div "Implement meeting practices that encourage participation from all team members,…" at bounding box center [159, 62] width 172 height 18
click at [73, 52] on input "a. Implement meeting practices that encourage participation from all team membe…" at bounding box center [73, 49] width 0 height 3
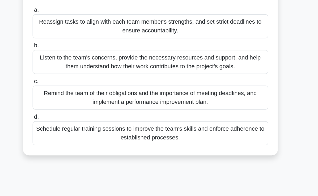
scroll to position [45, 0]
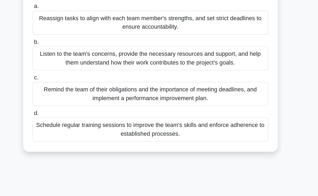
click at [207, 100] on div "Listen to the team's concerns, provide the necessary resources and support, and…" at bounding box center [159, 96] width 172 height 18
click at [73, 85] on input "b. Listen to the team's concerns, provide the necessary resources and support, …" at bounding box center [73, 83] width 0 height 3
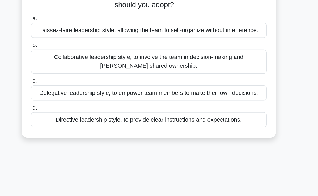
scroll to position [18, 0]
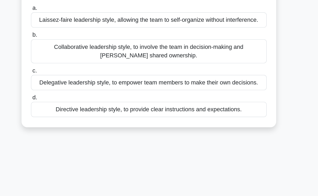
click at [133, 91] on div "Collaborative leadership style, to involve the team in decision-making and [PER…" at bounding box center [159, 91] width 172 height 18
click at [73, 80] on input "b. Collaborative leadership style, to involve the team in decision-making and […" at bounding box center [73, 78] width 0 height 3
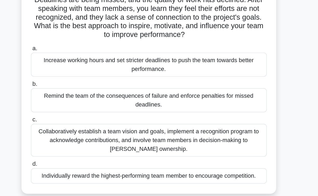
scroll to position [7, 0]
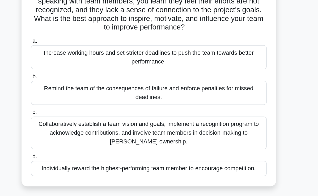
click at [201, 151] on div "Collaboratively establish a team vision and goals, implement a recognition prog…" at bounding box center [159, 150] width 172 height 24
click at [73, 137] on input "c. Collaboratively establish a team vision and goals, implement a recognition p…" at bounding box center [73, 134] width 0 height 3
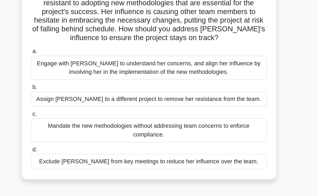
scroll to position [0, 0]
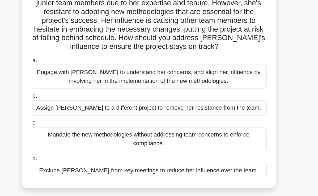
click at [194, 112] on div "Engage with [PERSON_NAME] to understand her concerns, and align her influence b…" at bounding box center [159, 108] width 172 height 18
click at [73, 98] on input "a. Engage with [PERSON_NAME] to understand her concerns, and align her influenc…" at bounding box center [73, 96] width 0 height 3
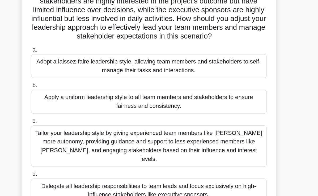
scroll to position [28, 0]
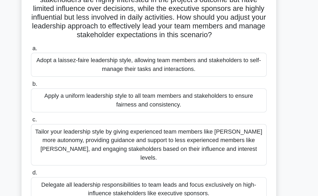
click at [257, 139] on div "As a project manager overseeing a cross-functional team developing a new produc…" at bounding box center [159, 108] width 255 height 211
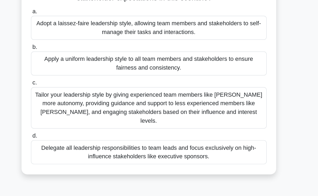
scroll to position [56, 0]
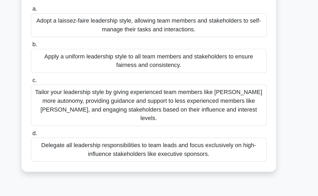
click at [204, 129] on div "Tailor your leadership style by giving experienced team members like [PERSON_NA…" at bounding box center [159, 130] width 172 height 30
click at [73, 113] on input "c. Tailor your leadership style by giving experienced team members like [PERSON…" at bounding box center [73, 111] width 0 height 3
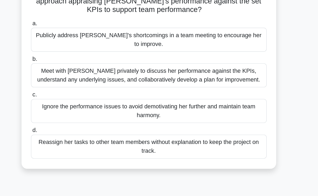
scroll to position [15, 0]
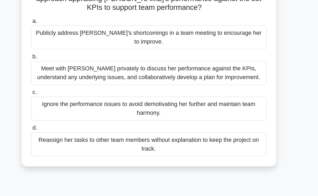
click at [185, 103] on div "Meet with [PERSON_NAME] privately to discuss her performance against the KPIs, …" at bounding box center [159, 106] width 172 height 18
click at [73, 96] on input "b. Meet with [PERSON_NAME] privately to discuss her performance against the KPI…" at bounding box center [73, 93] width 0 height 3
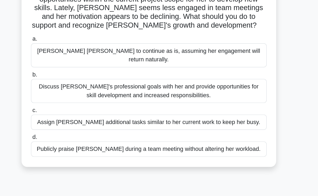
scroll to position [17, 0]
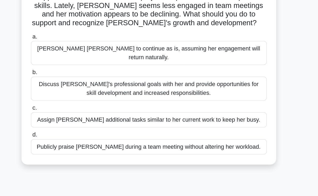
click at [153, 113] on div "Discuss [PERSON_NAME]'s professional goals with her and provide opportunities f…" at bounding box center [159, 118] width 172 height 18
click at [73, 107] on input "b. Discuss [PERSON_NAME]'s professional goals with her and provide opportunitie…" at bounding box center [73, 105] width 0 height 3
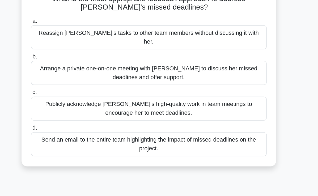
scroll to position [0, 0]
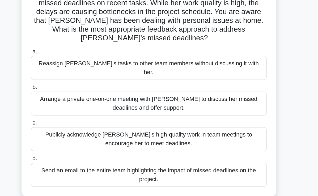
click at [166, 113] on div "Arrange a private one-on-one meeting with [PERSON_NAME] to discuss her missed d…" at bounding box center [159, 122] width 172 height 18
click at [73, 111] on input "b. Arrange a private one-on-one meeting with [PERSON_NAME] to discuss her misse…" at bounding box center [73, 109] width 0 height 3
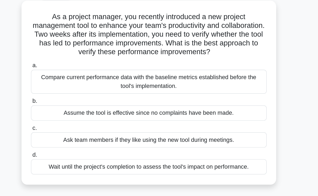
click at [161, 90] on div "Compare current performance data with the baseline metrics established before t…" at bounding box center [159, 89] width 172 height 18
click at [73, 79] on input "a. Compare current performance data with the baseline metrics established befor…" at bounding box center [73, 76] width 0 height 3
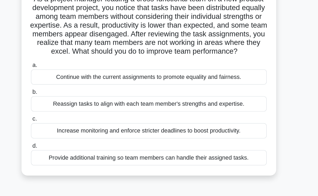
scroll to position [11, 0]
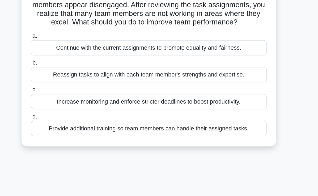
click at [120, 113] on div "Reassign tasks to align with each team member's strengths and expertise." at bounding box center [159, 107] width 172 height 11
click at [73, 100] on input "b. Reassign tasks to align with each team member's strengths and expertise." at bounding box center [73, 98] width 0 height 3
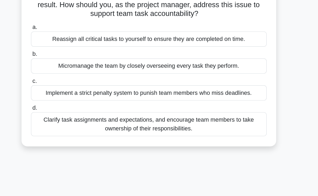
click at [120, 119] on div "Implement a strict penalty system to punish team members who miss deadlines." at bounding box center [159, 120] width 172 height 11
click at [73, 113] on input "c. Implement a strict penalty system to punish team members who miss deadlines." at bounding box center [73, 111] width 0 height 3
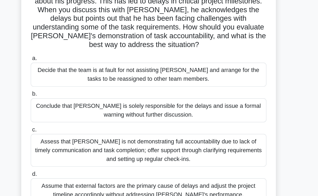
scroll to position [9, 0]
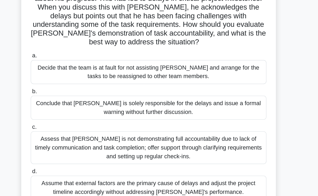
click at [193, 159] on div "Assess that [PERSON_NAME] is not demonstrating full accountability due to lack …" at bounding box center [159, 161] width 172 height 24
click at [73, 147] on input "c. Assess that [PERSON_NAME] is not demonstrating full accountability due to la…" at bounding box center [73, 145] width 0 height 3
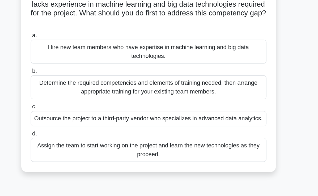
scroll to position [1, 0]
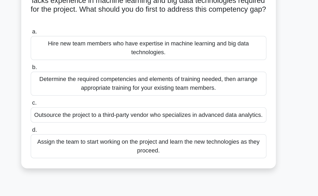
click at [162, 119] on div "Determine the required competencies and elements of training needed, then arran…" at bounding box center [159, 114] width 172 height 18
click at [73, 104] on input "b. Determine the required competencies and elements of training needed, then ar…" at bounding box center [73, 101] width 0 height 3
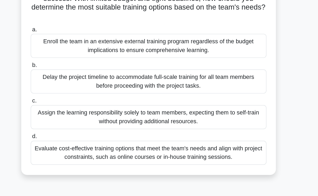
scroll to position [4, 0]
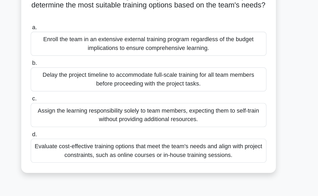
click at [187, 168] on div "Evaluate cost-effective training options that meet the team's needs and align w…" at bounding box center [159, 163] width 172 height 18
click at [73, 153] on input "d. Evaluate cost-effective training options that meet the team's needs and alig…" at bounding box center [73, 150] width 0 height 3
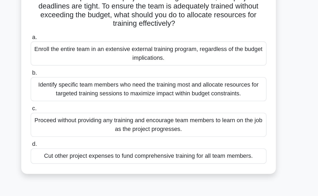
scroll to position [5, 0]
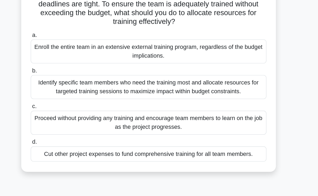
click at [205, 122] on div "Identify specific team members who need the training most and allocate resource…" at bounding box center [159, 117] width 172 height 18
click at [73, 106] on input "b. Identify specific team members who need the training most and allocate resou…" at bounding box center [73, 104] width 0 height 3
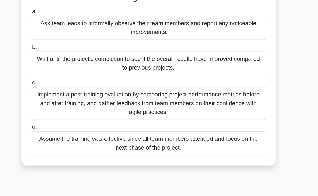
scroll to position [17, 0]
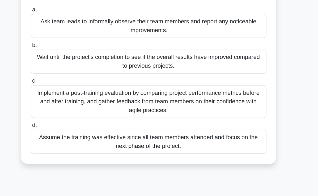
click at [217, 130] on div "Implement a post-training evaluation by comparing project performance metrics b…" at bounding box center [159, 127] width 172 height 24
click at [73, 114] on input "c. Implement a post-training evaluation by comparing project performance metric…" at bounding box center [73, 111] width 0 height 3
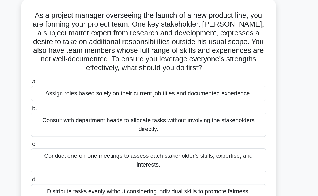
scroll to position [12, 0]
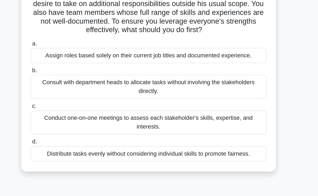
click at [158, 136] on div "Conduct one-on-one meetings to assess each stakeholder's skills, expertise, and…" at bounding box center [159, 136] width 172 height 18
click at [73, 126] on input "c. Conduct one-on-one meetings to assess each stakeholder's skills, expertise, …" at bounding box center [73, 123] width 0 height 3
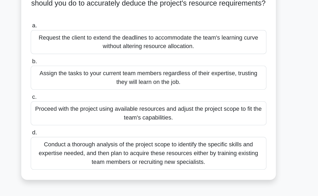
scroll to position [27, 0]
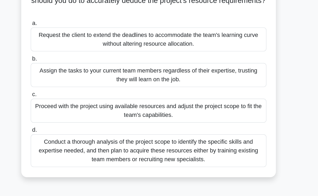
click at [203, 164] on div "Conduct a thorough analysis of the project scope to identify the specific skill…" at bounding box center [159, 163] width 172 height 24
click at [73, 150] on input "d. Conduct a thorough analysis of the project scope to identify the specific sk…" at bounding box center [73, 147] width 0 height 3
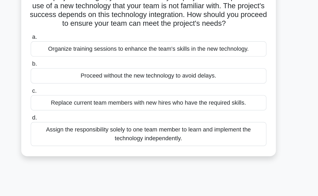
scroll to position [0, 0]
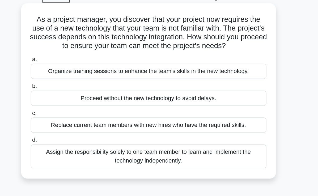
click at [170, 83] on div "Organize training sessions to enhance the team's skills in the new technology." at bounding box center [159, 79] width 172 height 11
click at [73, 73] on input "a. Organize training sessions to enhance the team's skills in the new technolog…" at bounding box center [73, 70] width 0 height 3
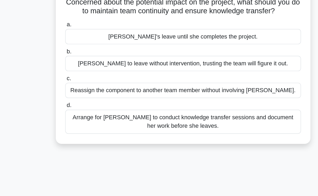
scroll to position [27, 0]
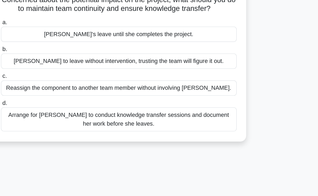
click at [171, 142] on div "Arrange for [PERSON_NAME] to conduct knowledge transfer sessions and document h…" at bounding box center [159, 140] width 172 height 18
click at [73, 130] on input "d. Arrange for [PERSON_NAME] to conduct knowledge transfer sessions and documen…" at bounding box center [73, 128] width 0 height 3
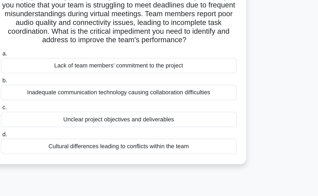
scroll to position [0, 0]
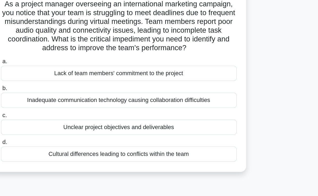
click at [144, 116] on div "Inadequate communication technology causing collaboration difficulties" at bounding box center [159, 111] width 172 height 11
click at [73, 105] on input "b. Inadequate communication technology causing collaboration difficulties" at bounding box center [73, 103] width 0 height 3
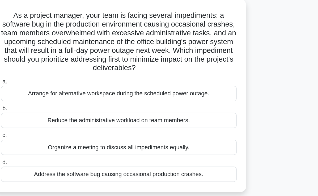
click at [170, 102] on div "Arrange for alternative workspace during the scheduled power outage." at bounding box center [159, 98] width 172 height 11
click at [73, 92] on input "a. Arrange for alternative workspace during the scheduled power outage." at bounding box center [73, 89] width 0 height 3
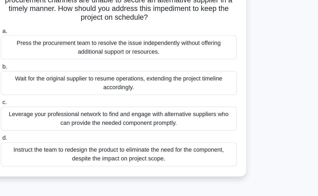
scroll to position [20, 0]
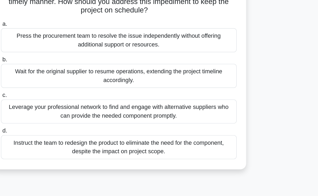
click at [165, 138] on div "Leverage your professional network to find and engage with alternative supplier…" at bounding box center [159, 134] width 172 height 18
click at [73, 124] on input "c. Leverage your professional network to find and engage with alternative suppl…" at bounding box center [73, 122] width 0 height 3
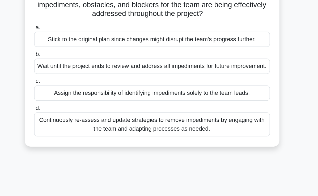
scroll to position [19, 0]
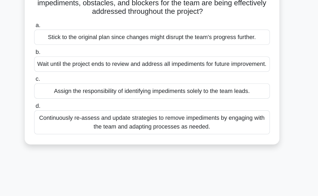
click at [186, 151] on div "Continuously re-assess and update strategies to remove impediments by engaging …" at bounding box center [159, 142] width 172 height 18
click at [73, 132] on input "d. Continuously re-assess and update strategies to remove impediments by engagi…" at bounding box center [73, 130] width 0 height 3
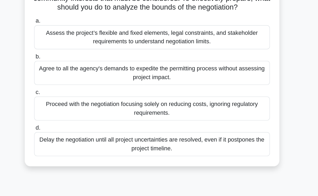
scroll to position [30, 0]
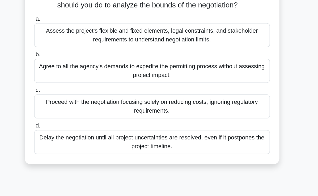
click at [169, 87] on div "Assess the project’s flexible and fixed elements, legal constraints, and stakeh…" at bounding box center [159, 79] width 172 height 18
click at [73, 68] on input "a. Assess the project’s flexible and fixed elements, legal constraints, and sta…" at bounding box center [73, 66] width 0 height 3
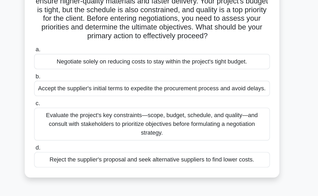
scroll to position [9, 0]
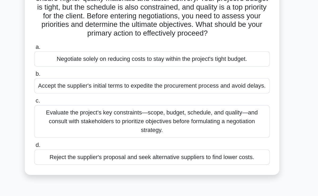
click at [169, 140] on div "Evaluate the project's key constraints—scope, budget, schedule, and quality—and…" at bounding box center [159, 142] width 172 height 24
click at [73, 128] on input "c. Evaluate the project's key constraints—scope, budget, schedule, and quality—…" at bounding box center [73, 126] width 0 height 3
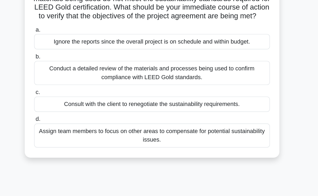
scroll to position [26, 0]
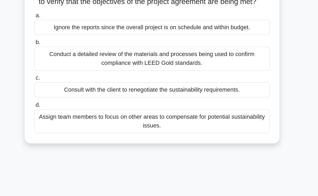
click at [167, 104] on div "Conduct a detailed review of the materials and processes being used to confirm …" at bounding box center [159, 96] width 172 height 18
click at [73, 86] on input "b. Conduct a detailed review of the materials and processes being used to confi…" at bounding box center [73, 83] width 0 height 3
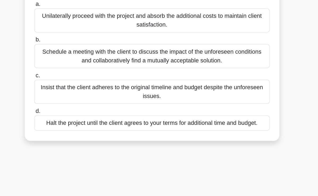
scroll to position [49, 0]
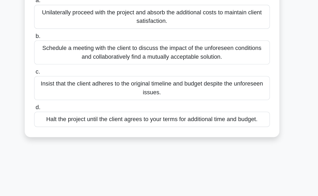
click at [200, 96] on div "Schedule a meeting with the client to discuss the impact of the unforeseen cond…" at bounding box center [159, 91] width 172 height 18
click at [73, 81] on input "b. Schedule a meeting with the client to discuss the impact of the unforeseen c…" at bounding box center [73, 79] width 0 height 3
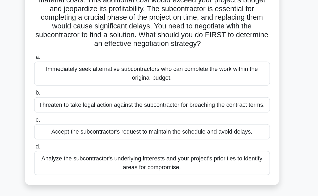
scroll to position [14, 0]
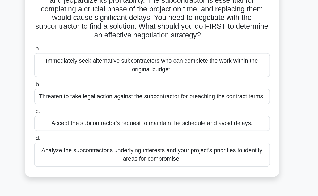
click at [179, 166] on div "Analyze the subcontractor's underlying interests and your project's priorities …" at bounding box center [159, 166] width 172 height 18
click at [73, 156] on input "d. Analyze the subcontractor's underlying interests and your project's prioriti…" at bounding box center [73, 153] width 0 height 3
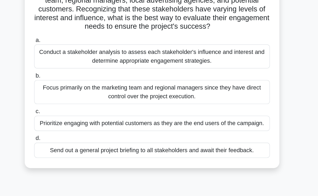
scroll to position [8, 0]
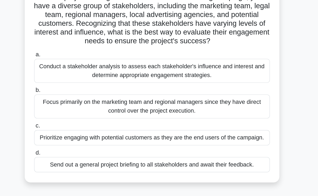
click at [191, 92] on div "Conduct a stakeholder analysis to assess each stakeholder's influence and inter…" at bounding box center [159, 88] width 172 height 18
click at [73, 77] on input "a. Conduct a stakeholder analysis to assess each stakeholder's influence and in…" at bounding box center [73, 75] width 0 height 3
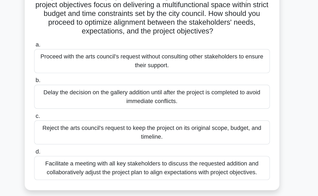
scroll to position [28, 0]
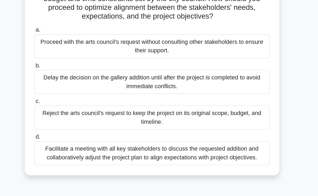
click at [212, 170] on div "Facilitate a meeting with all key stakeholders to discuss the requested additio…" at bounding box center [159, 165] width 172 height 18
click at [73, 155] on input "d. Facilitate a meeting with all key stakeholders to discuss the requested addi…" at bounding box center [73, 152] width 0 height 3
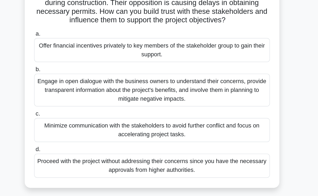
scroll to position [8, 0]
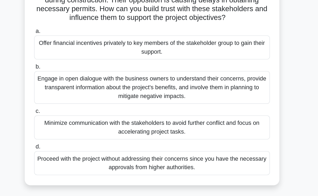
click at [208, 118] on div "Engage in open dialogue with the business owners to understand their concerns, …" at bounding box center [159, 117] width 172 height 24
click at [73, 103] on input "b. Engage in open dialogue with the business owners to understand their concern…" at bounding box center [73, 101] width 0 height 3
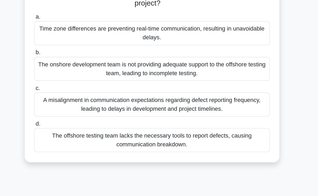
scroll to position [39, 0]
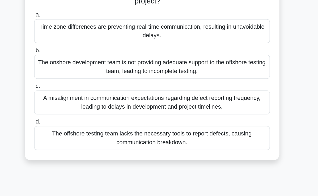
click at [206, 132] on div "A misalignment in communication expectations regarding defect reporting frequen…" at bounding box center [159, 128] width 172 height 18
click at [73, 117] on input "c. A misalignment in communication expectations regarding defect reporting freq…" at bounding box center [73, 115] width 0 height 3
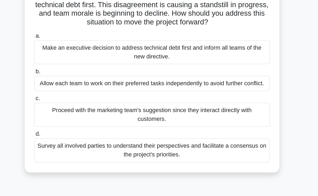
scroll to position [13, 0]
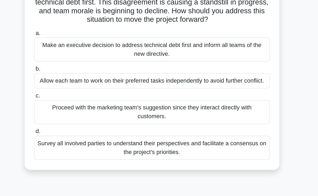
click at [202, 154] on div "Survey all involved parties to understand their perspectives and facilitate a c…" at bounding box center [159, 161] width 172 height 18
click at [73, 151] on input "d. Survey all involved parties to understand their perspectives and facilitate …" at bounding box center [73, 148] width 0 height 3
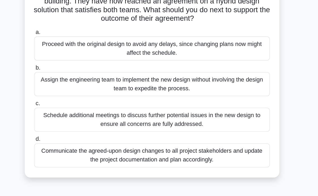
scroll to position [19, 0]
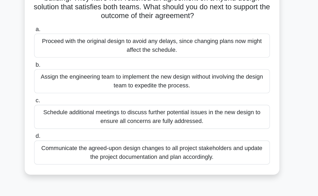
click at [193, 159] on div "Communicate the agreed-upon design changes to all project stakeholders and upda…" at bounding box center [159, 155] width 172 height 18
click at [73, 144] on input "d. Communicate the agreed-upon design changes to all project stakeholders and u…" at bounding box center [73, 142] width 0 height 3
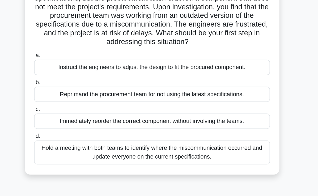
scroll to position [11, 0]
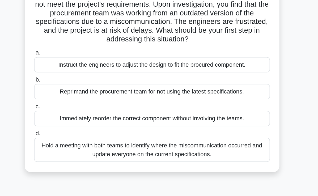
click at [193, 165] on div "Hold a meeting with both teams to identify where the miscommunication occurred …" at bounding box center [159, 163] width 172 height 18
click at [73, 152] on input "d. Hold a meeting with both teams to identify where the miscommunication occurr…" at bounding box center [73, 150] width 0 height 3
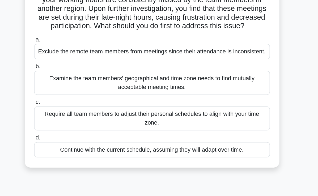
scroll to position [3, 0]
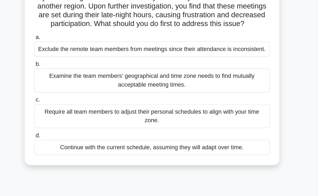
click at [183, 120] on div "Examine the team members' geographical and time zone needs to find mutually acc…" at bounding box center [159, 112] width 172 height 18
click at [73, 102] on input "b. Examine the team members' geographical and time zone needs to find mutually …" at bounding box center [73, 99] width 0 height 3
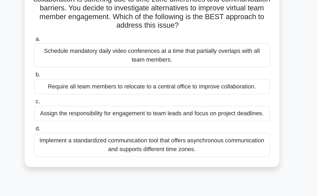
scroll to position [0, 0]
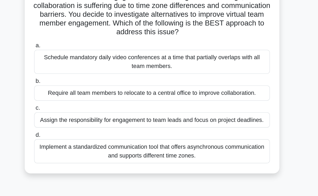
click at [177, 163] on div "Implement a standardized communication tool that offers asynchronous communicat…" at bounding box center [159, 161] width 172 height 18
click at [73, 151] on input "d. Implement a standardized communication tool that offers asynchronous communi…" at bounding box center [73, 148] width 0 height 3
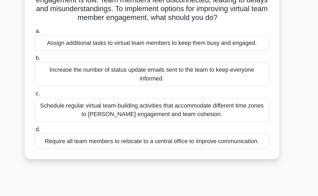
scroll to position [3, 0]
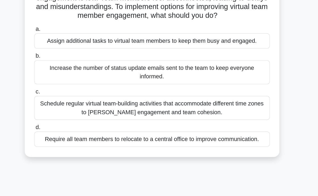
click at [191, 134] on div "Schedule regular virtual team-building activities that accommodate different ti…" at bounding box center [159, 132] width 172 height 18
click at [73, 121] on input "c. Schedule regular virtual team-building activities that accommodate different…" at bounding box center [73, 119] width 0 height 3
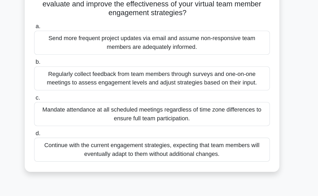
scroll to position [60, 0]
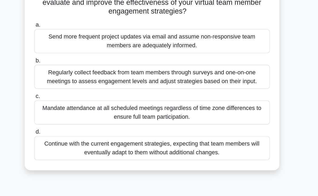
click at [207, 91] on div "Regularly collect feedback from team members through surveys and one-on-one mee…" at bounding box center [159, 88] width 172 height 18
click at [73, 77] on input "b. Regularly collect feedback from team members through surveys and one-on-one …" at bounding box center [73, 75] width 0 height 3
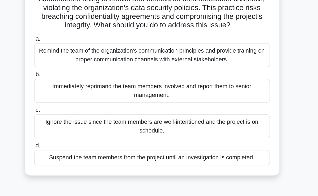
scroll to position [7, 0]
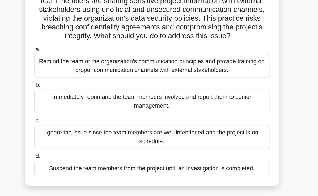
click at [200, 91] on div "Remind the team of the organization's communication principles and provide trai…" at bounding box center [159, 89] width 172 height 18
click at [73, 78] on input "a. Remind the team of the organization's communication principles and provide t…" at bounding box center [73, 76] width 0 height 3
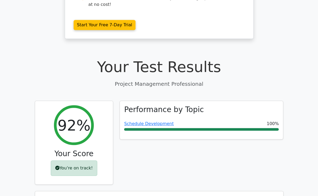
scroll to position [138, 0]
